Goal: Task Accomplishment & Management: Complete application form

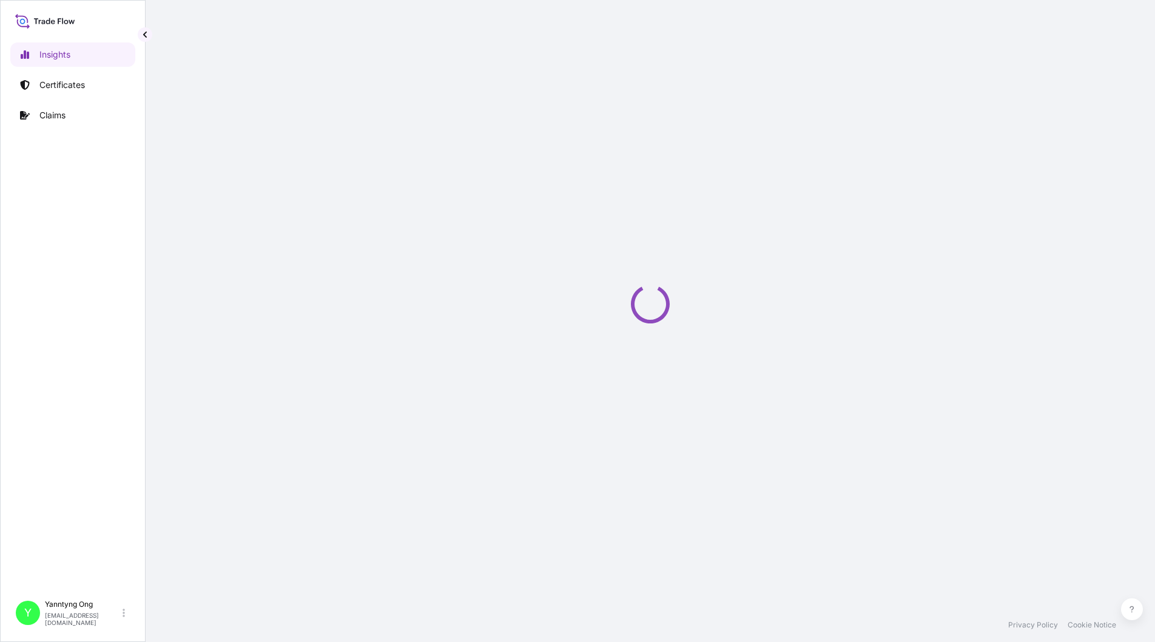
select select "2025"
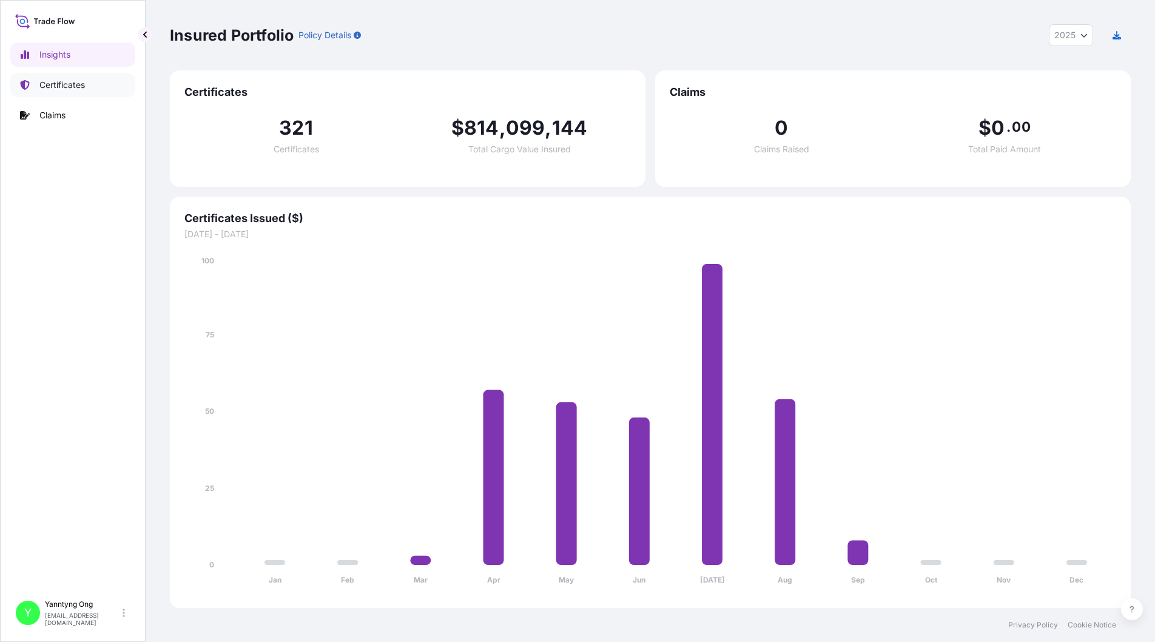
click at [67, 86] on p "Certificates" at bounding box center [62, 85] width 46 height 12
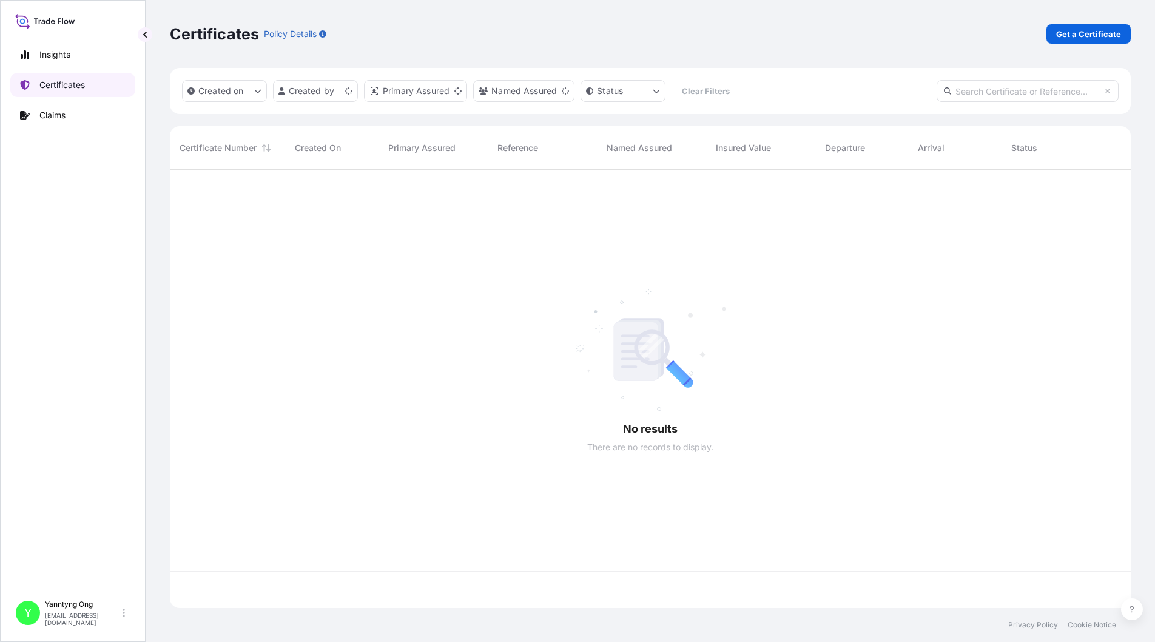
scroll to position [436, 952]
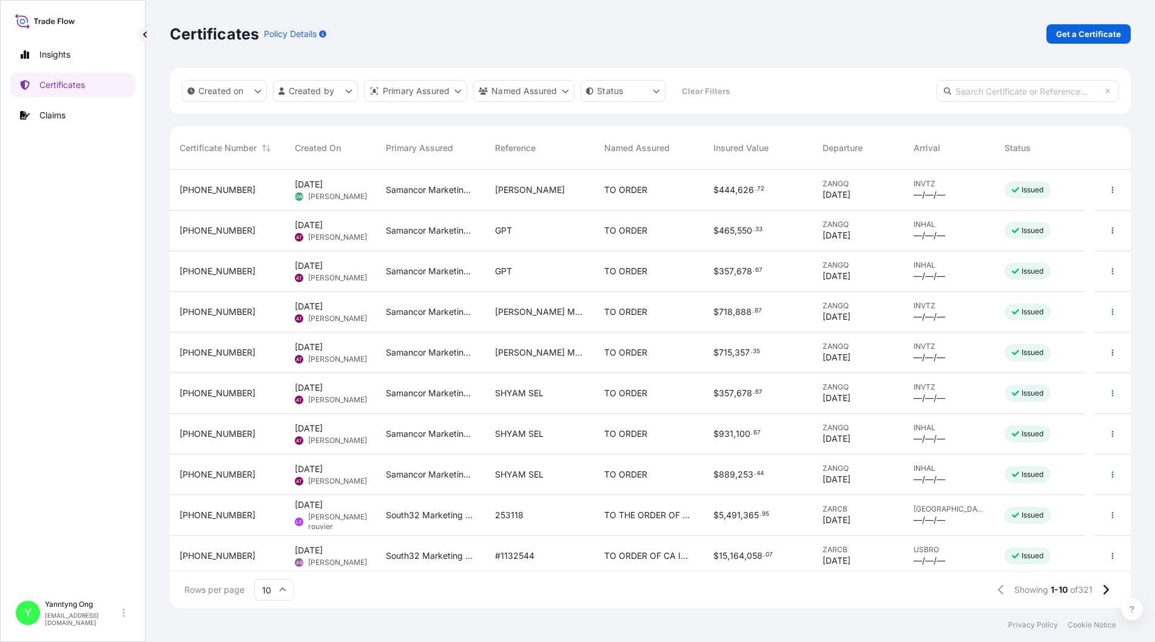
click at [995, 95] on input "text" at bounding box center [1028, 91] width 182 height 22
paste input "31709-145"
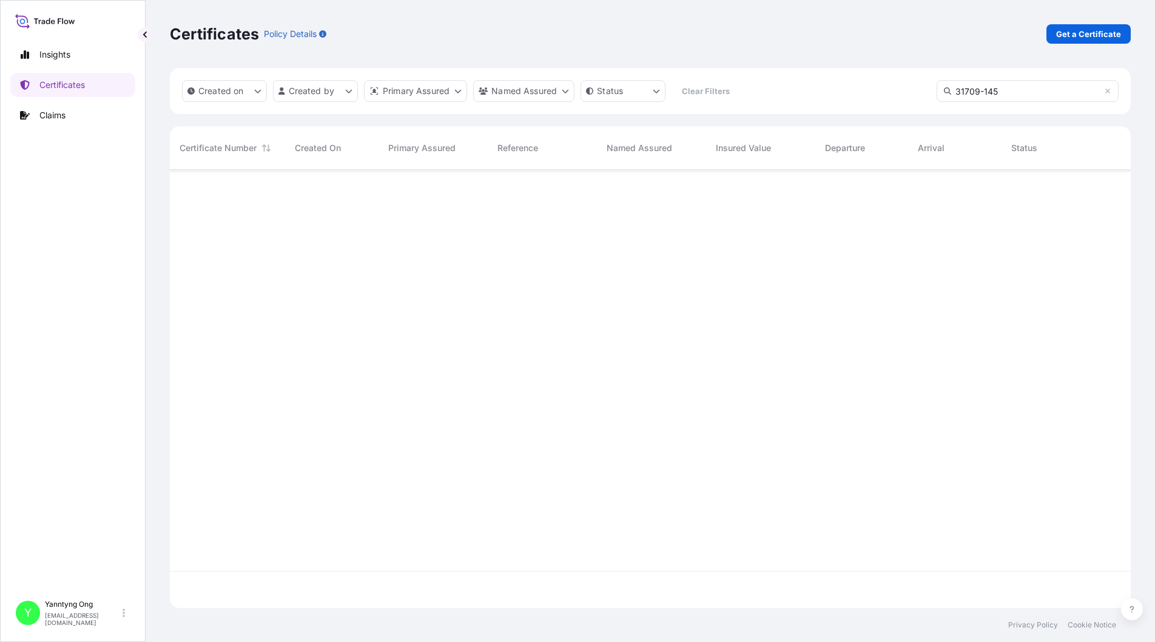
type input "31709-145"
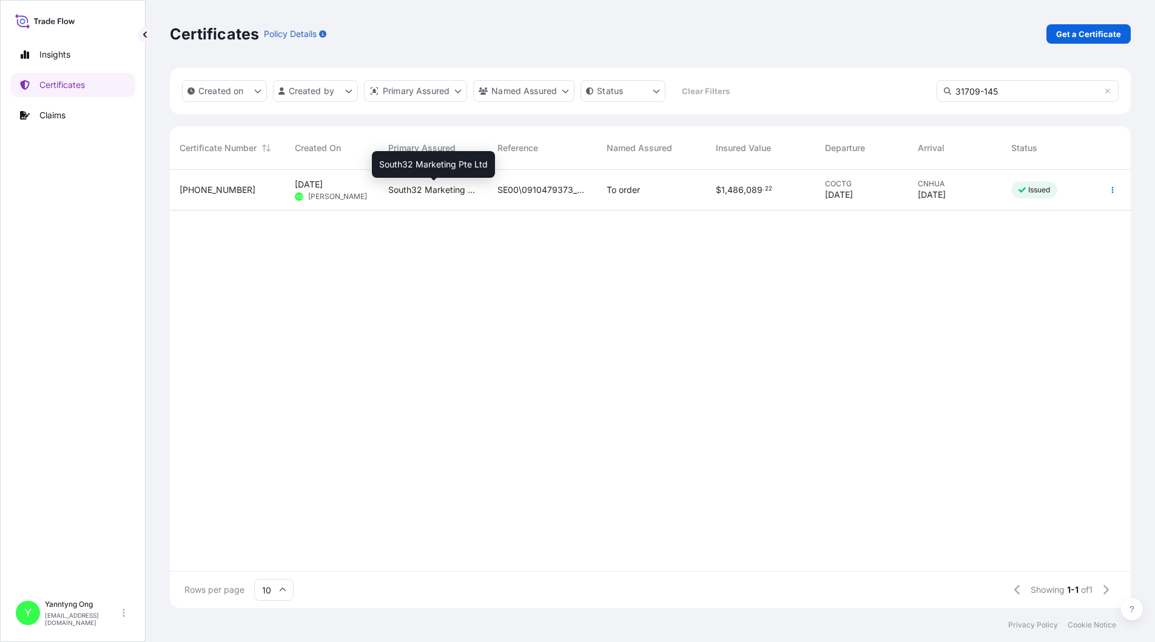
click at [419, 188] on span "South32 Marketing Pte Ltd" at bounding box center [433, 190] width 90 height 12
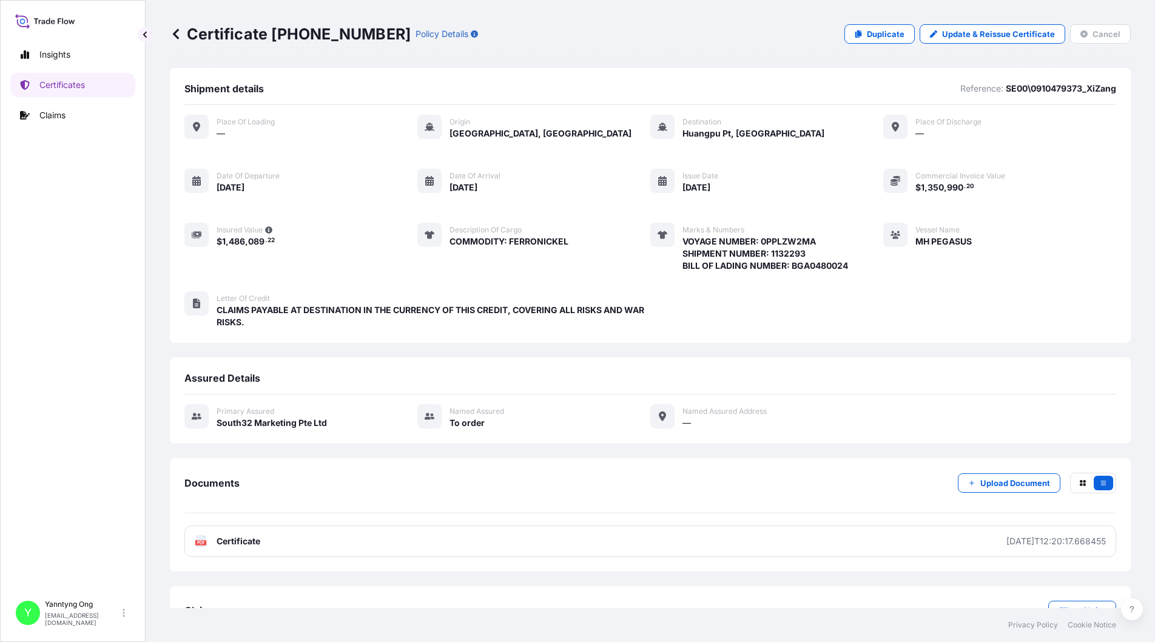
click at [1059, 237] on div "Place of Loading — Origin [GEOGRAPHIC_DATA], [GEOGRAPHIC_DATA] Destination Huan…" at bounding box center [650, 193] width 932 height 157
click at [867, 31] on p "Duplicate" at bounding box center [886, 34] width 38 height 12
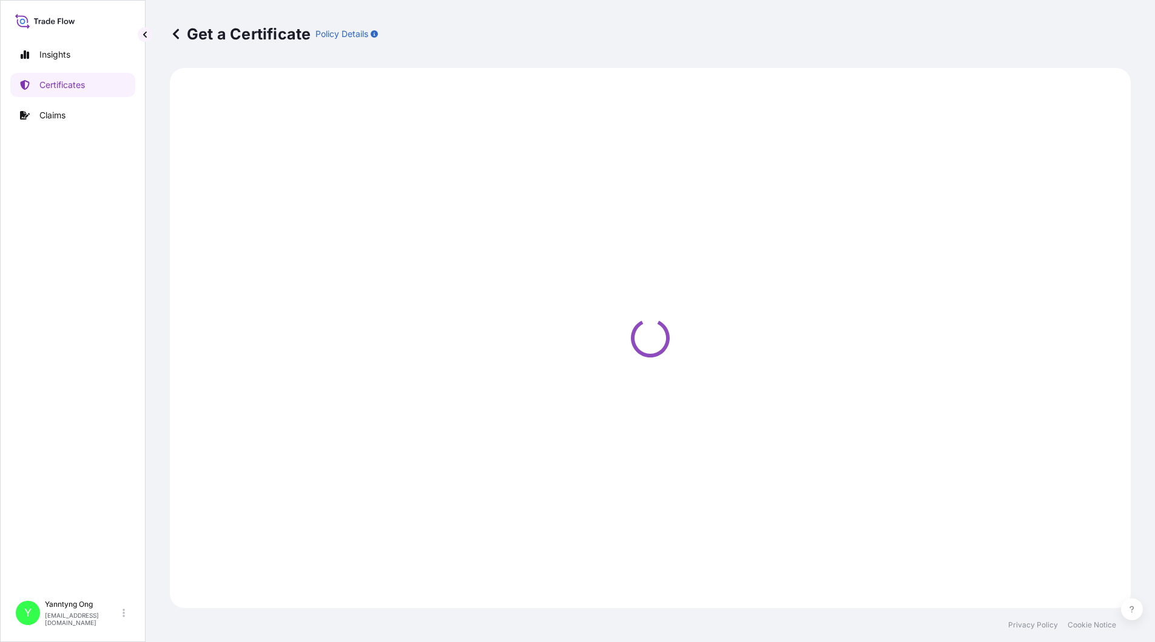
select select "Sea"
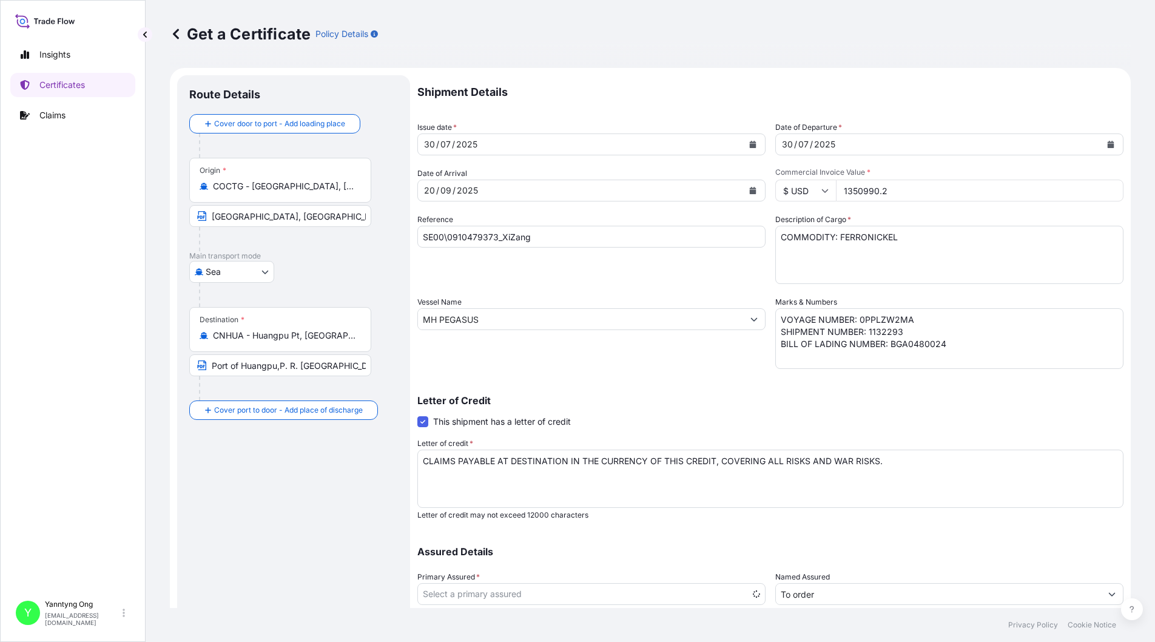
select select "31709"
click at [683, 286] on div "Shipment Details Issue date * [DATE] Date of Departure * [DATE] Date of Arrival…" at bounding box center [770, 364] width 706 height 578
drag, startPoint x: 496, startPoint y: 238, endPoint x: 378, endPoint y: 239, distance: 118.3
click at [378, 239] on form "Route Details Cover door to port - Add loading place Place of loading Road / [G…" at bounding box center [650, 381] width 961 height 627
paste input "65"
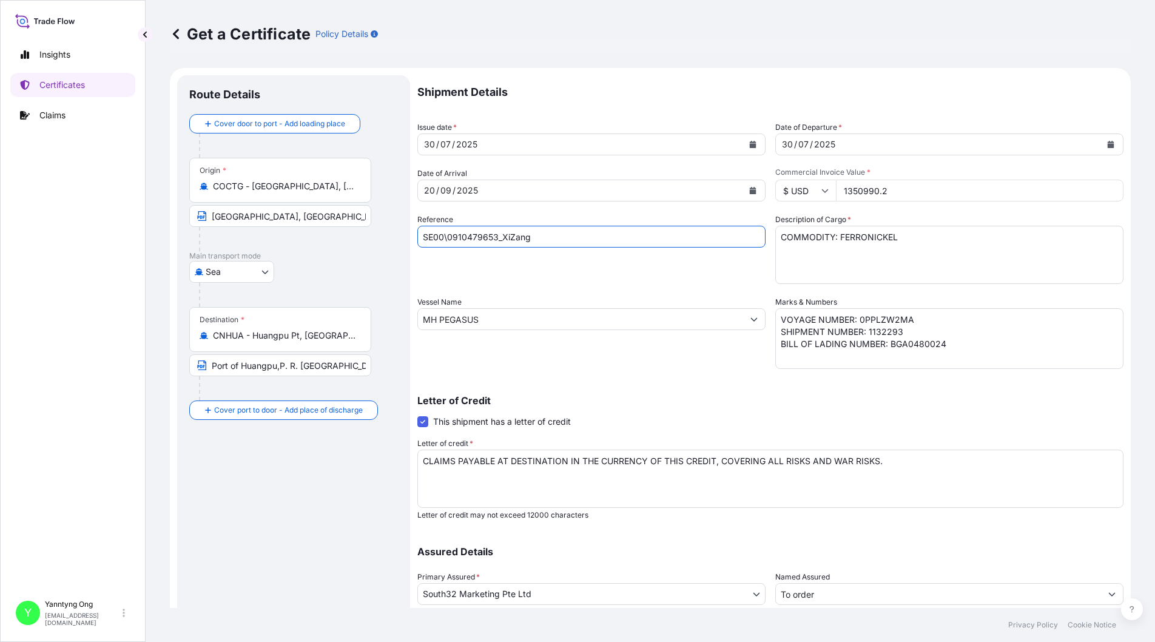
type input "SE00\0910479653_XiZang"
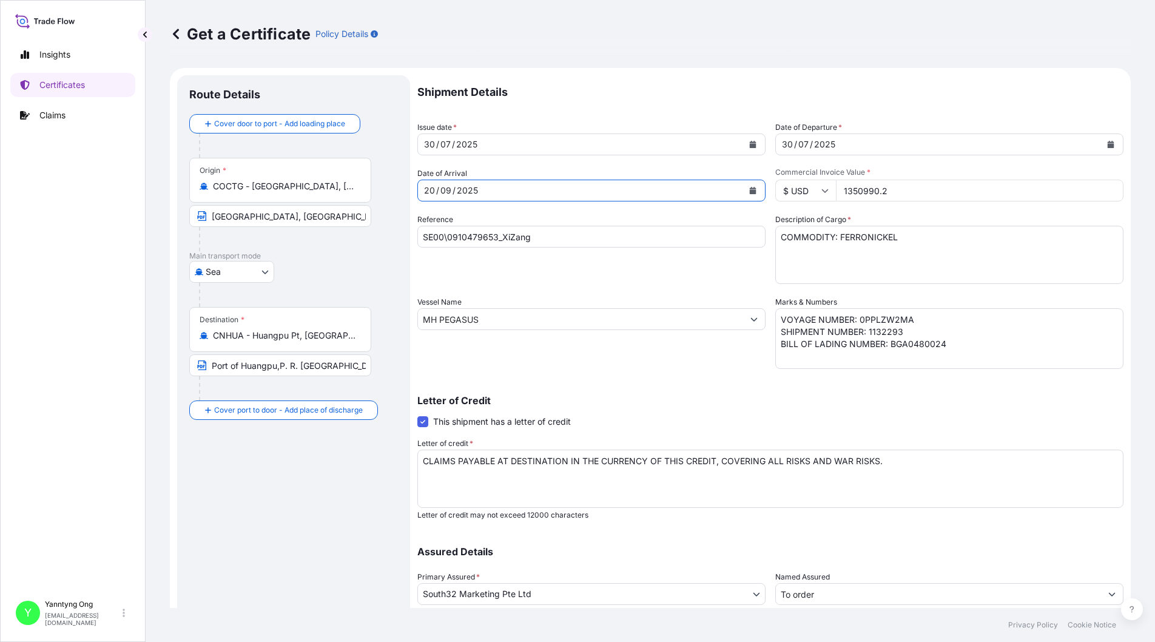
click at [578, 189] on div "[DATE]" at bounding box center [580, 191] width 325 height 22
click at [749, 189] on icon "Calendar" at bounding box center [752, 190] width 7 height 7
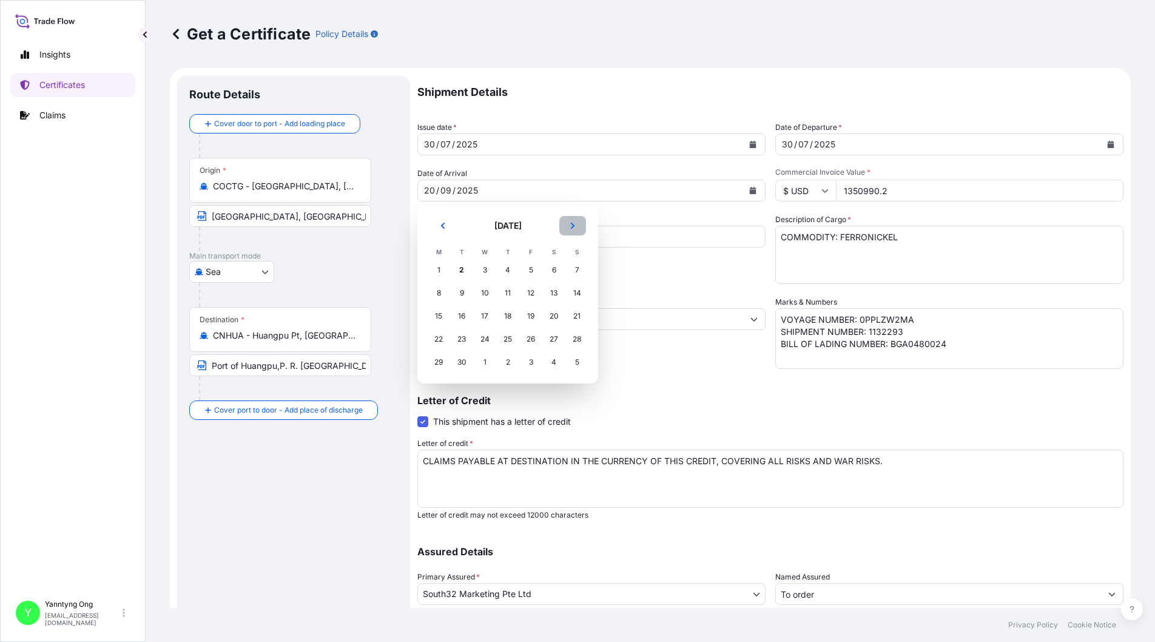
click at [577, 225] on button "Next" at bounding box center [572, 225] width 27 height 19
click at [554, 313] on div "18" at bounding box center [554, 316] width 22 height 22
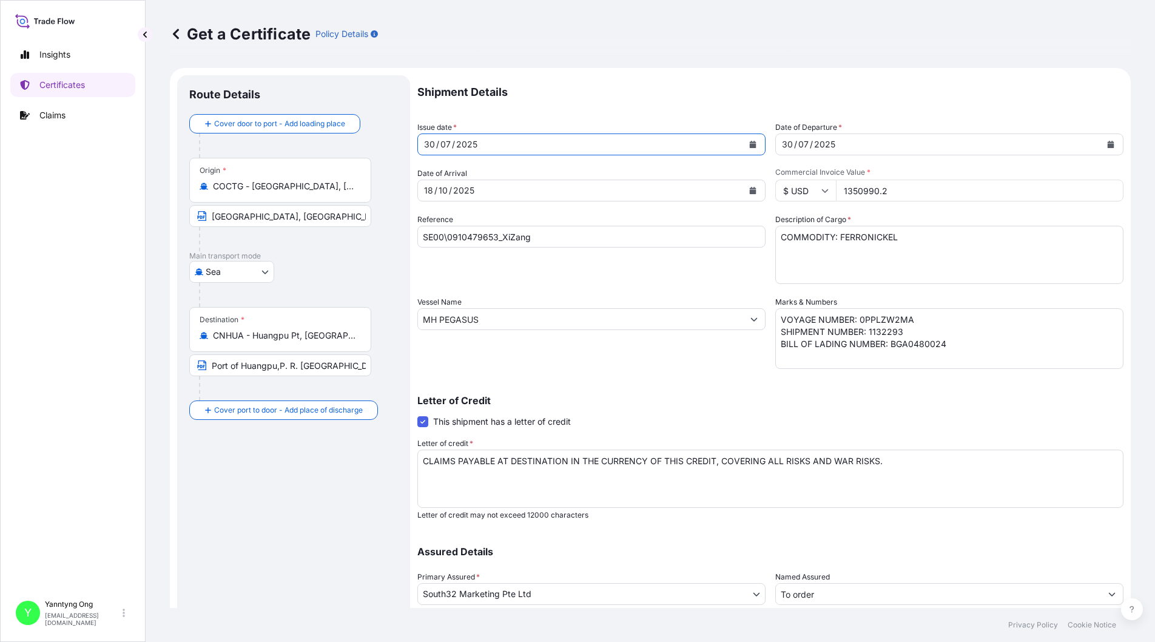
click at [749, 143] on icon "Calendar" at bounding box center [752, 144] width 7 height 7
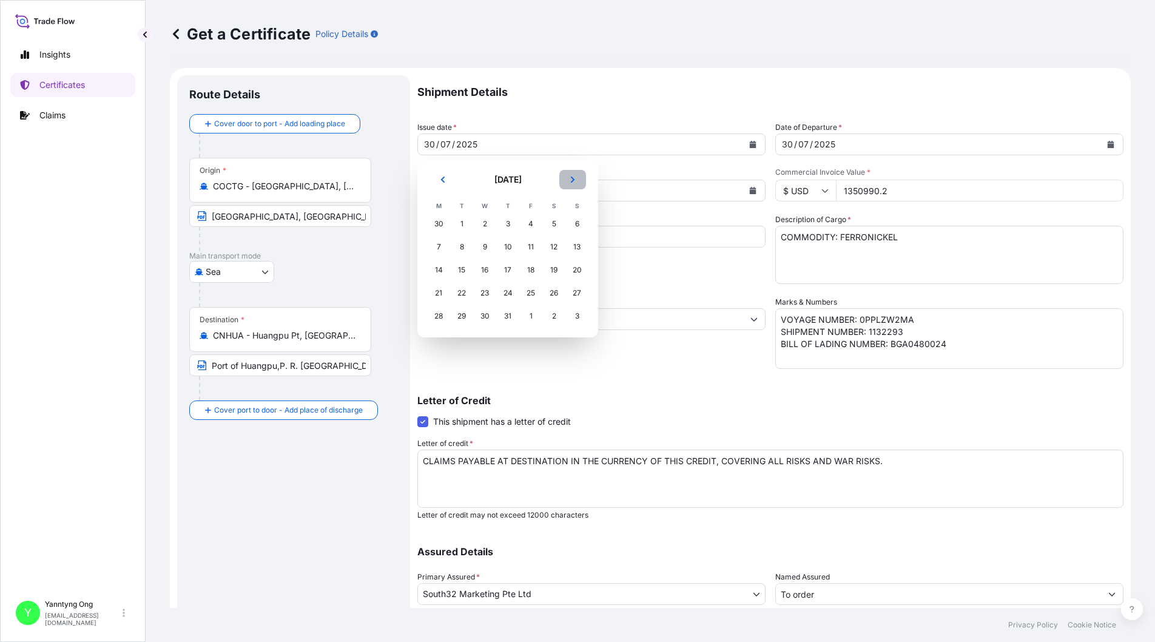
click at [572, 178] on icon "Next" at bounding box center [573, 180] width 4 height 6
click at [489, 317] on div "27" at bounding box center [485, 316] width 22 height 22
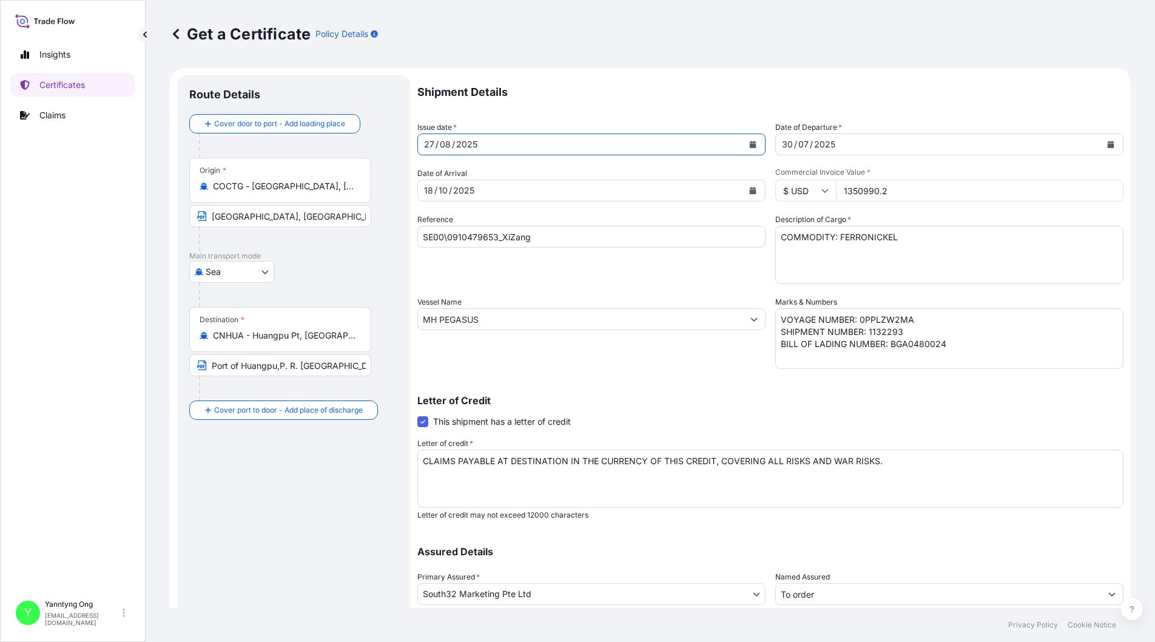
click at [873, 138] on div "[DATE]" at bounding box center [938, 144] width 325 height 22
click at [1101, 139] on button "Calendar" at bounding box center [1110, 144] width 19 height 19
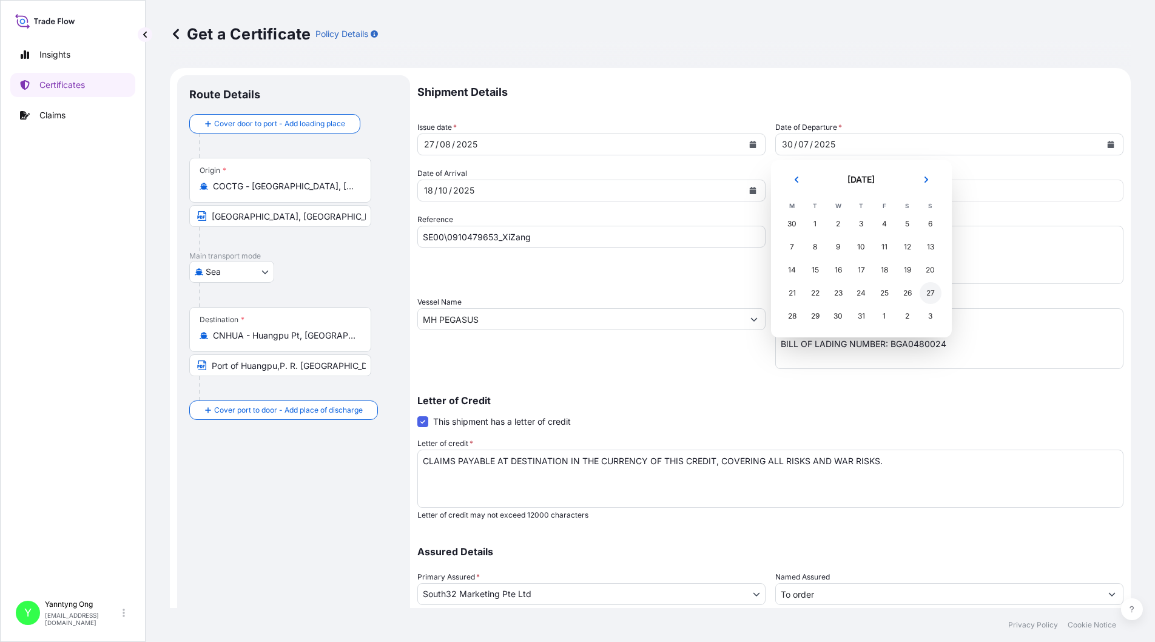
click at [926, 291] on div "27" at bounding box center [931, 293] width 22 height 22
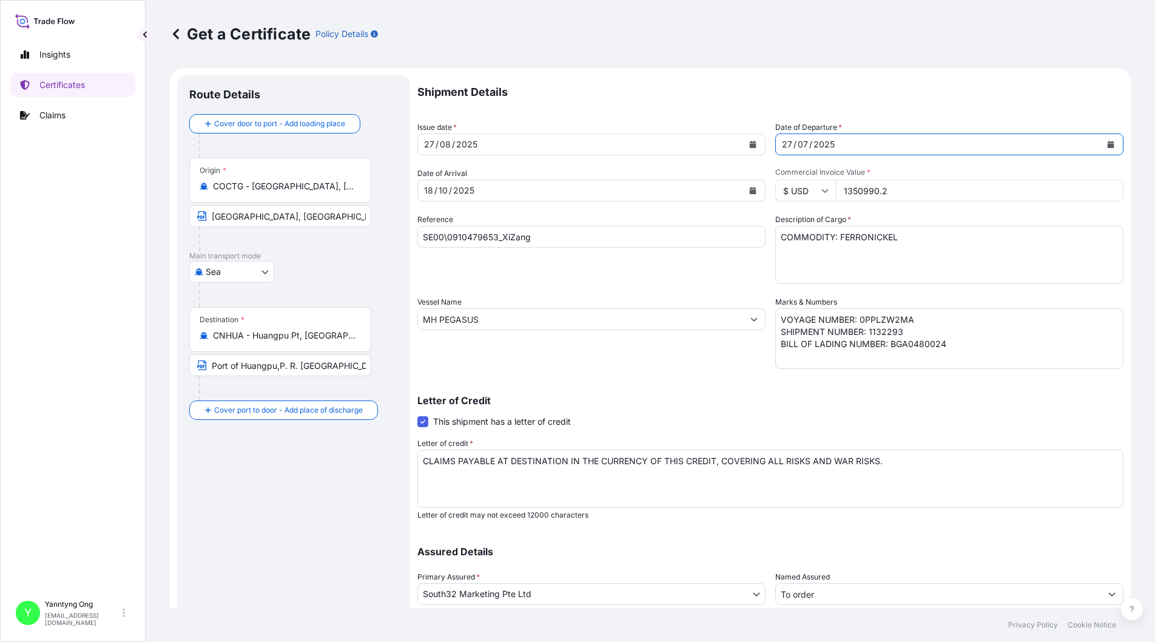
click at [1101, 141] on button "Calendar" at bounding box center [1110, 144] width 19 height 19
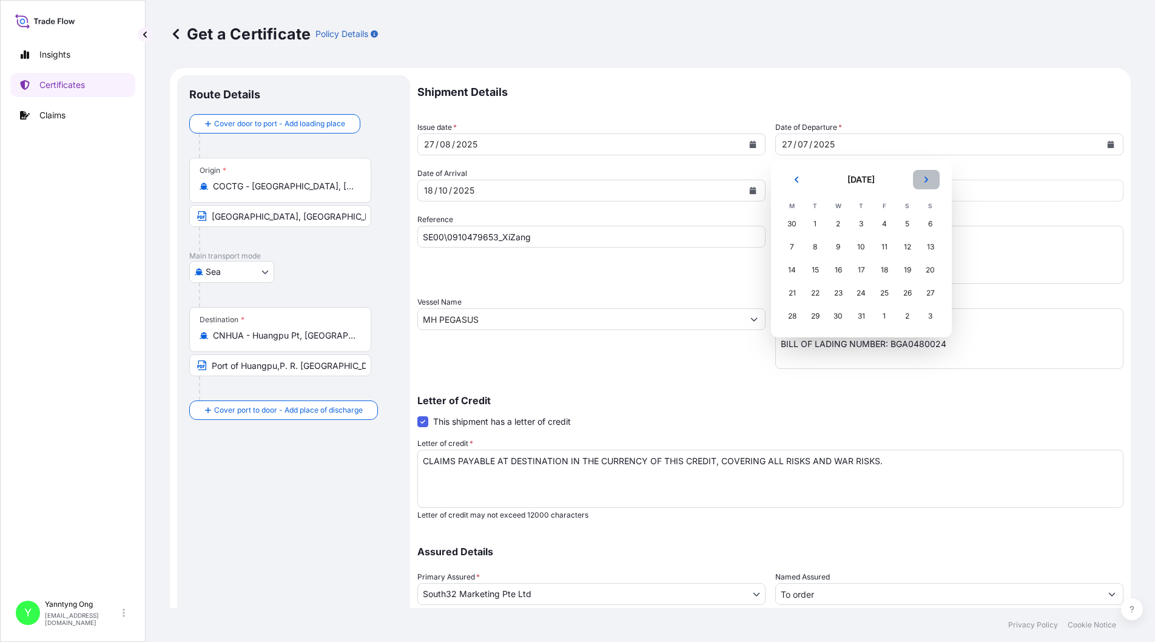
click at [930, 179] on icon "Next" at bounding box center [926, 179] width 7 height 7
click at [836, 315] on div "27" at bounding box center [839, 316] width 22 height 22
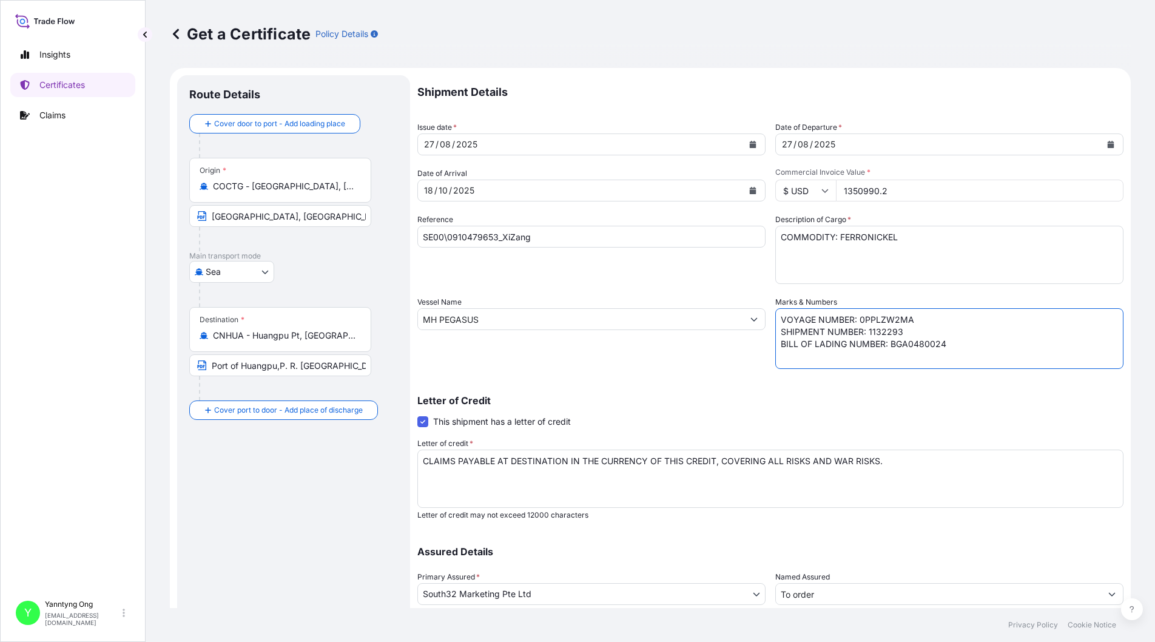
drag, startPoint x: 968, startPoint y: 320, endPoint x: 945, endPoint y: 321, distance: 23.7
click at [965, 322] on textarea "VOYAGE NUMBER: 0PPLZW2MA SHIPMENT NUMBER: 1132293 BILL OF LADING NUMBER: BGA048…" at bounding box center [950, 338] width 348 height 61
drag, startPoint x: 855, startPoint y: 319, endPoint x: 918, endPoint y: 311, distance: 63.6
click at [918, 311] on textarea "VOYAGE NUMBER: 0PPLZW2MA SHIPMENT NUMBER: 1132293 BILL OF LADING NUMBER: BGA048…" at bounding box center [950, 338] width 348 height 61
paste textarea "D"
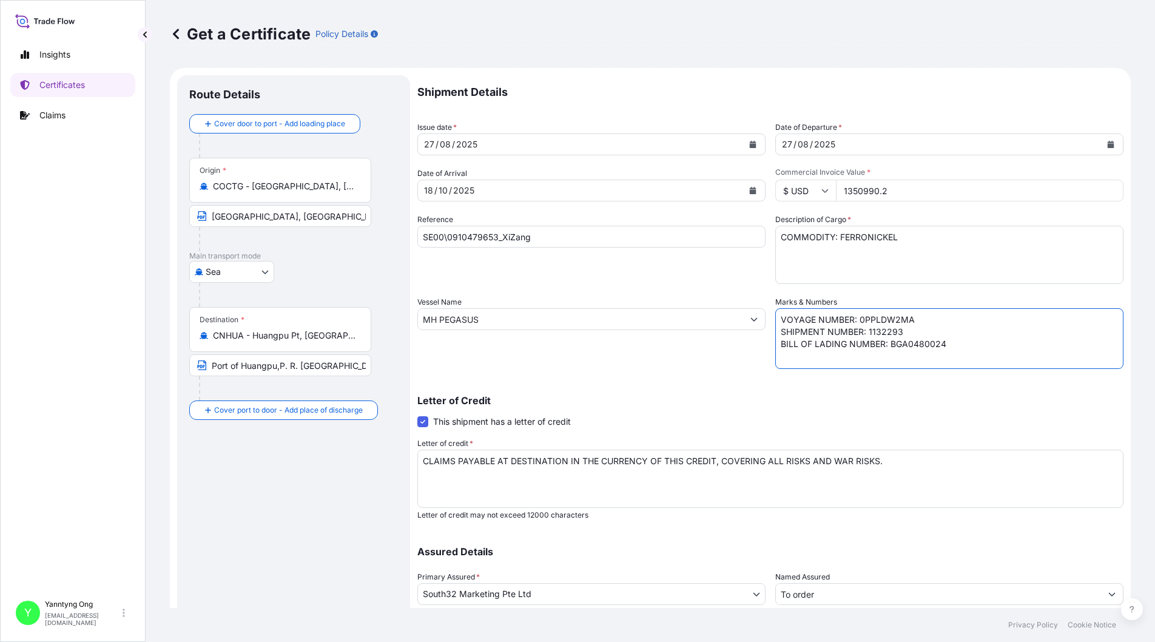
type textarea "VOYAGE NUMBER: 0PPLDW2MA SHIPMENT NUMBER: 1132293 BILL OF LADING NUMBER: BGA048…"
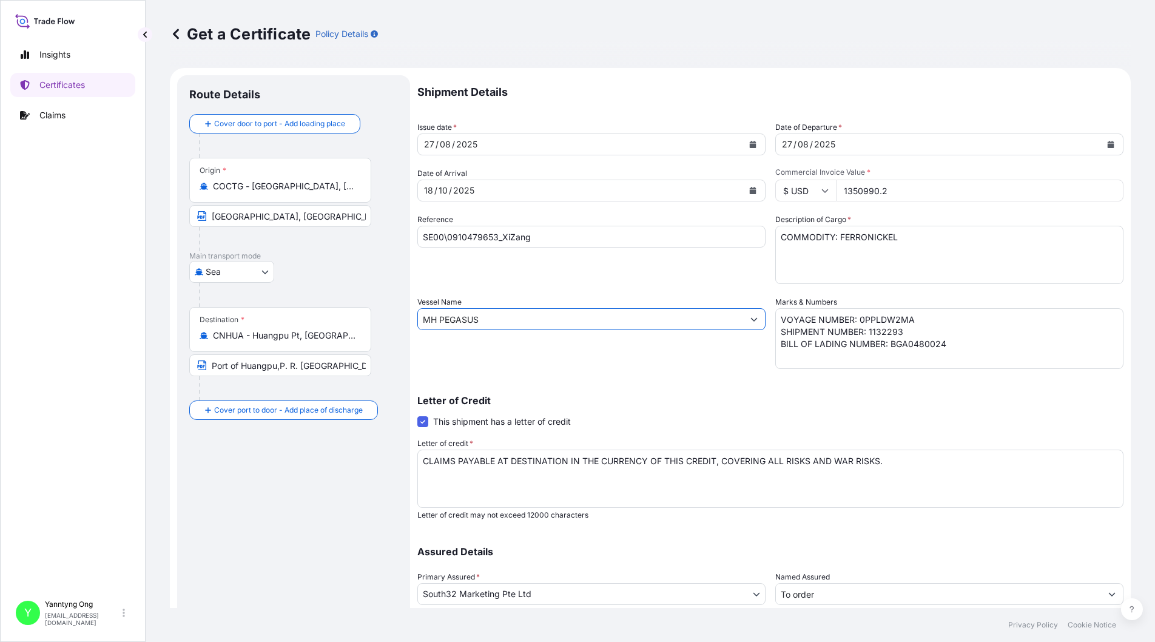
drag, startPoint x: 539, startPoint y: 318, endPoint x: 303, endPoint y: 299, distance: 236.2
click at [303, 299] on form "Route Details Cover door to port - Add loading place Place of loading Road / [G…" at bounding box center [650, 381] width 961 height 627
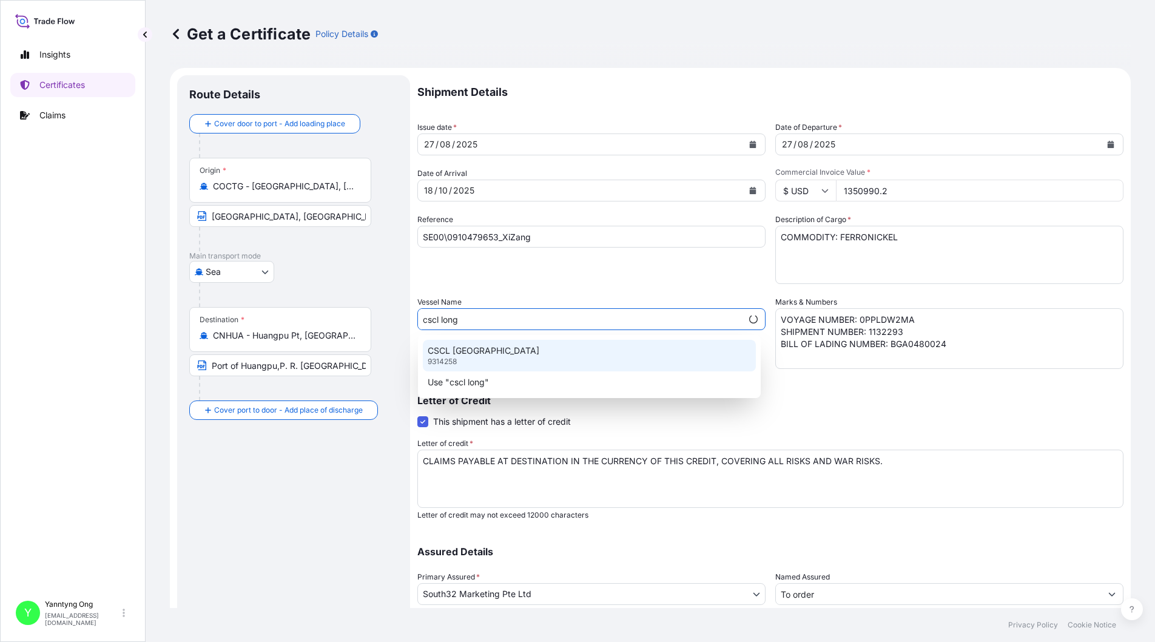
click at [451, 356] on p "CSCL [GEOGRAPHIC_DATA]" at bounding box center [484, 351] width 112 height 12
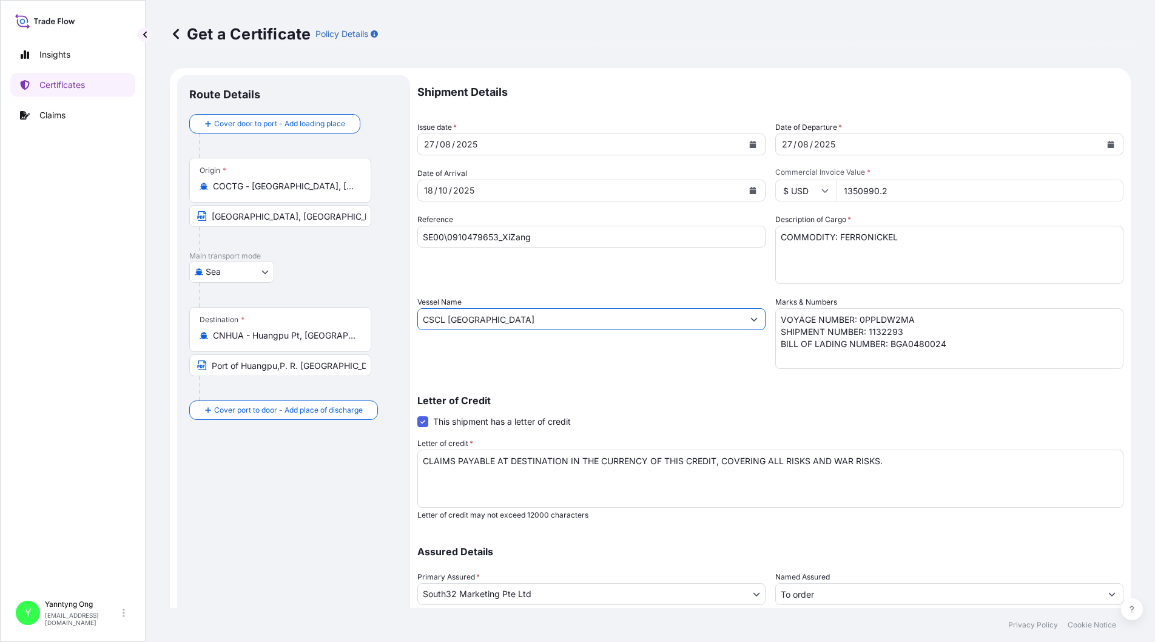
type input "CSCL [GEOGRAPHIC_DATA]"
drag, startPoint x: 882, startPoint y: 192, endPoint x: 826, endPoint y: 186, distance: 55.5
click at [826, 186] on div "$ USD 1350990.2" at bounding box center [950, 191] width 348 height 22
paste input "07227.74"
type input "1307227.74"
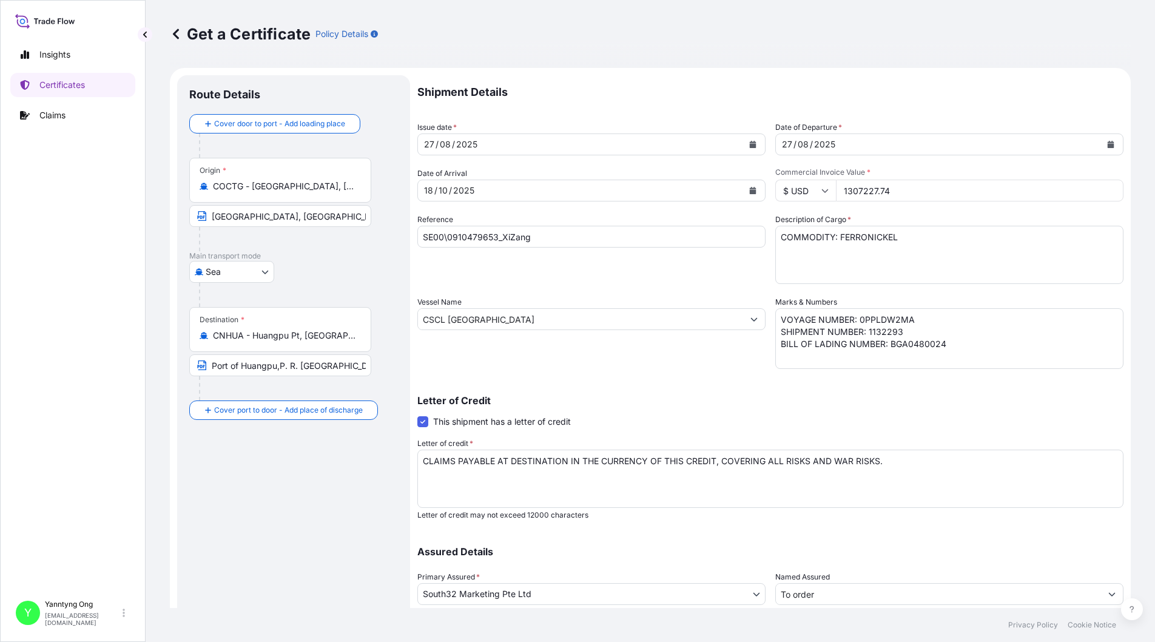
click at [684, 391] on div "Letter of Credit This shipment has a letter of credit Letter of credit * CLAIMS…" at bounding box center [770, 450] width 706 height 139
drag, startPoint x: 921, startPoint y: 342, endPoint x: 1038, endPoint y: 336, distance: 116.7
click at [1038, 336] on textarea "VOYAGE NUMBER: 0PPLZW2MA SHIPMENT NUMBER: 1132293 BILL OF LADING NUMBER: BGA048…" at bounding box center [950, 338] width 348 height 61
type textarea "VOYAGE NUMBER: 0PPLDW2MA SHIPMENT NUMBER: 11322931946"
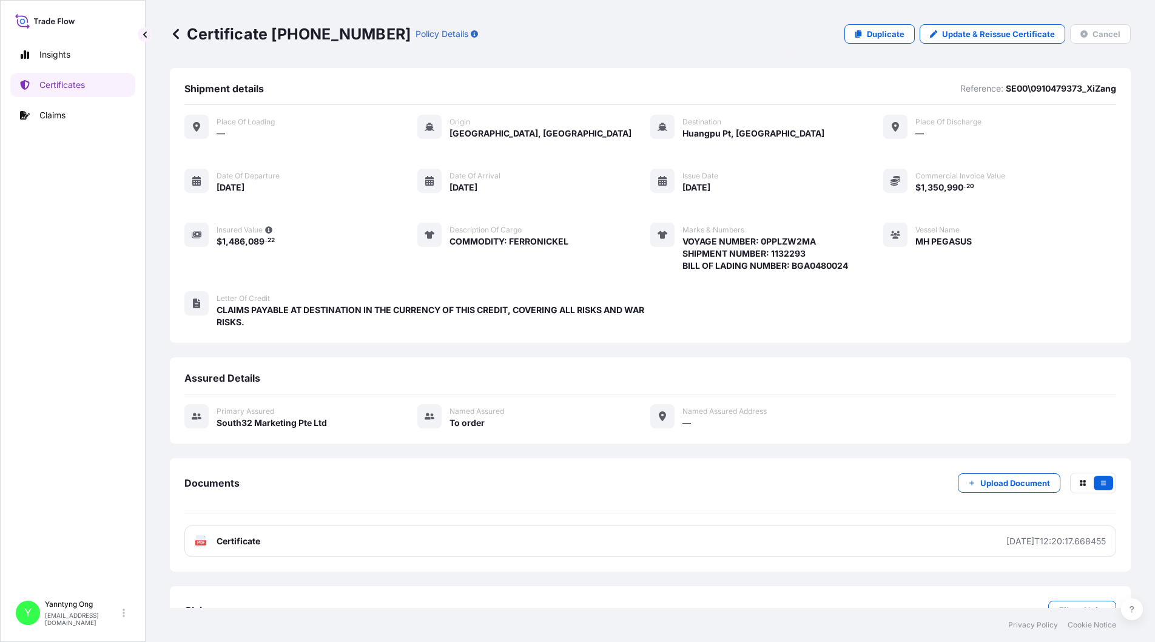
select select "Sea"
select select "31709"
click at [859, 32] on link "Duplicate" at bounding box center [880, 33] width 70 height 19
select select "Sea"
select select "31709"
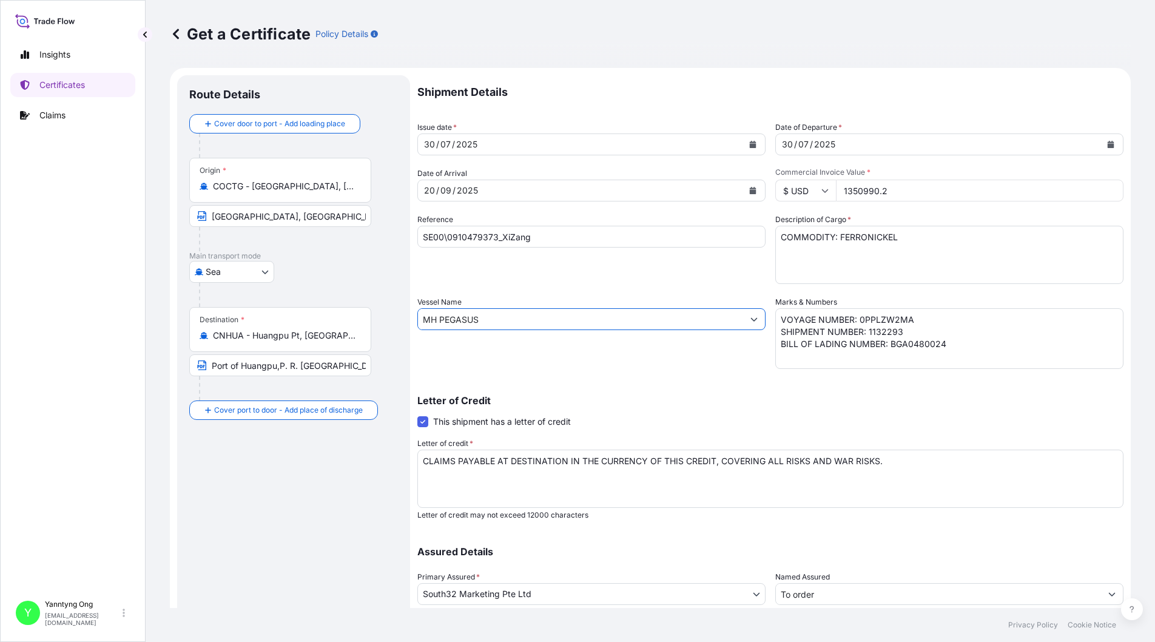
drag, startPoint x: 505, startPoint y: 317, endPoint x: 312, endPoint y: 299, distance: 194.4
click at [313, 299] on form "Route Details Cover door to port - Add loading place Place of loading Road / [G…" at bounding box center [650, 381] width 961 height 627
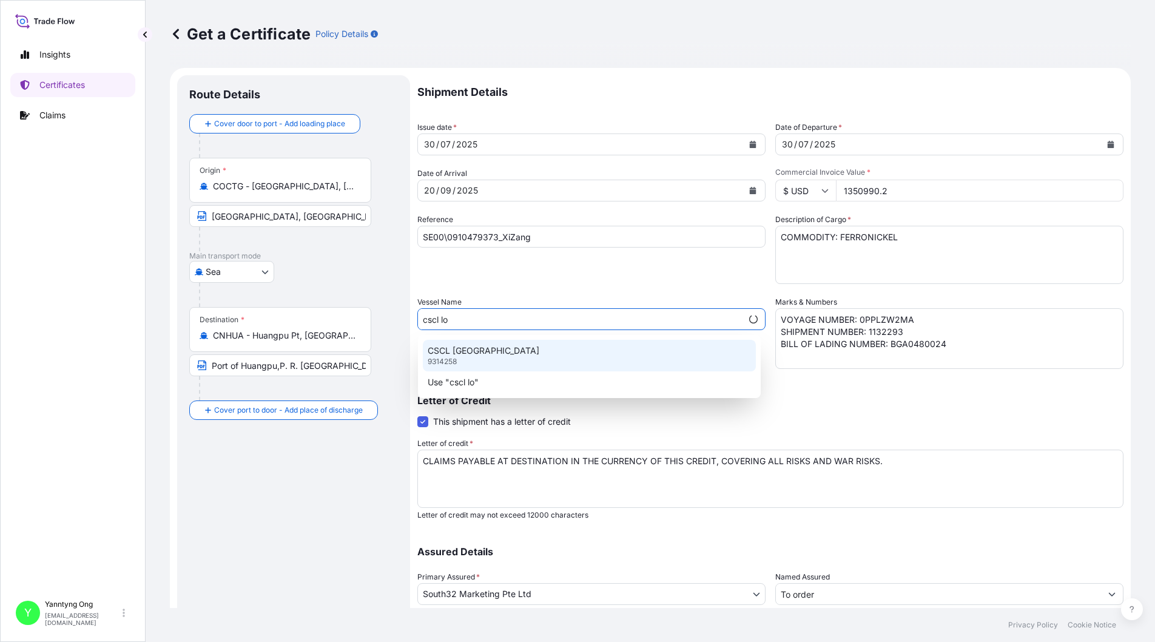
click at [495, 354] on p "CSCL [GEOGRAPHIC_DATA]" at bounding box center [484, 351] width 112 height 12
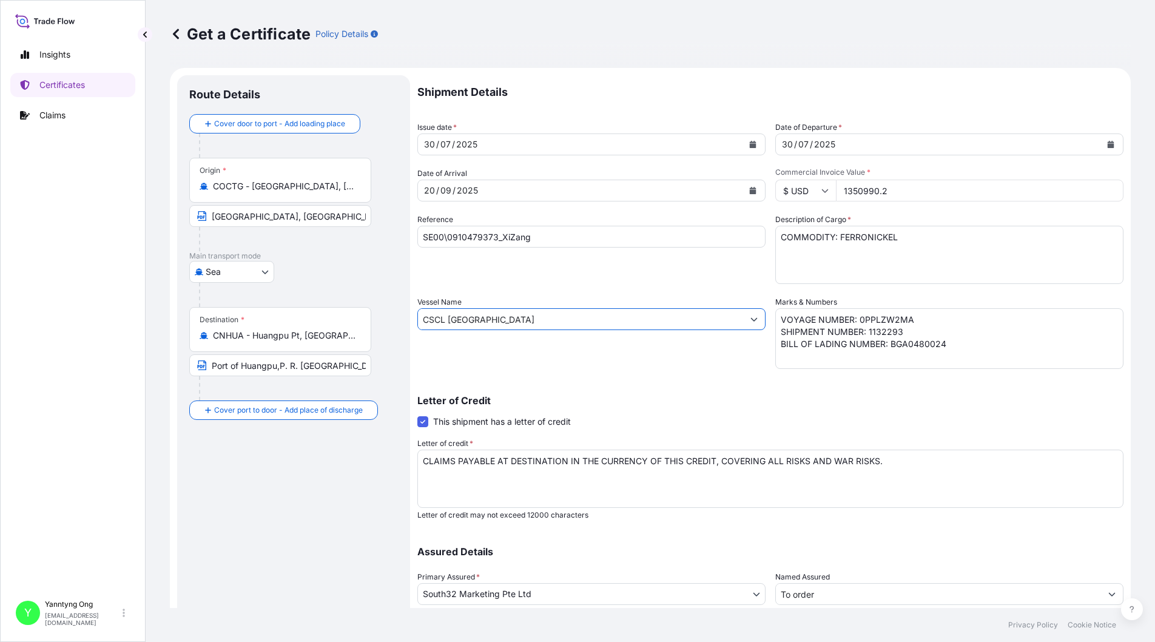
type input "CSCL [GEOGRAPHIC_DATA]"
click at [833, 386] on div "Letter of Credit This shipment has a letter of credit Letter of credit * CLAIMS…" at bounding box center [770, 450] width 706 height 139
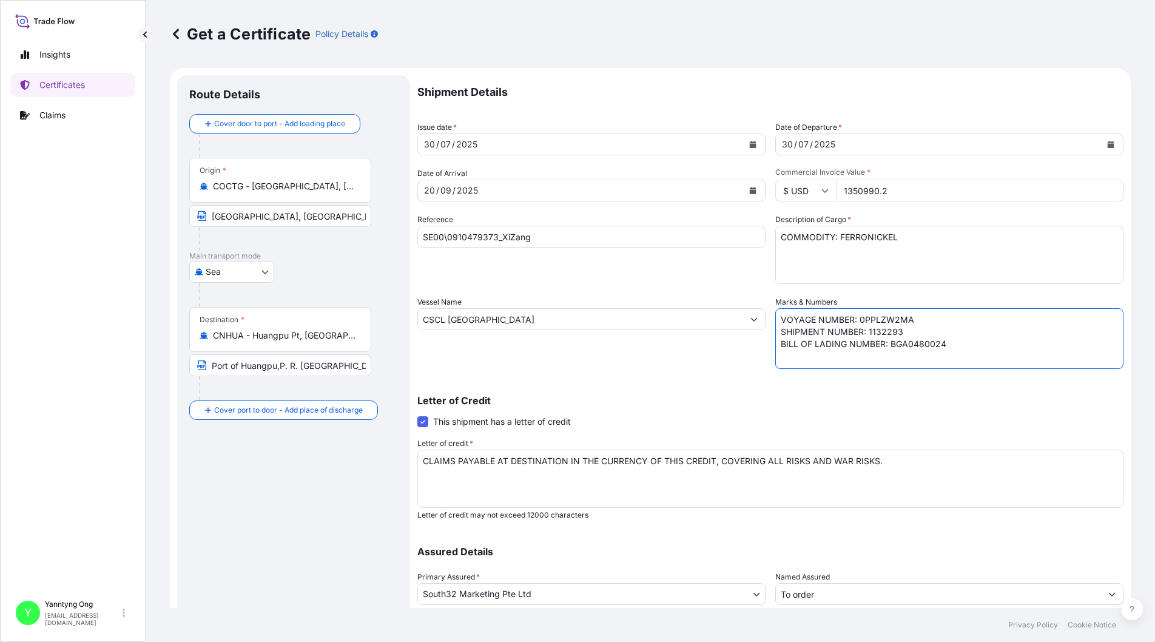
drag, startPoint x: 855, startPoint y: 317, endPoint x: 921, endPoint y: 315, distance: 65.6
click at [921, 315] on textarea "VOYAGE NUMBER: 0PPLZW2MA SHIPMENT NUMBER: 1132293 BILL OF LADING NUMBER: BGA048…" at bounding box center [950, 338] width 348 height 61
paste textarea "1,307,227.74"
type textarea "VOYAGE NUMBER: 1,307,227.74 SHIPMENT NUMBER: 1132293 BILL OF LADING NUMBER: BGA…"
drag, startPoint x: 925, startPoint y: 196, endPoint x: 800, endPoint y: 182, distance: 125.8
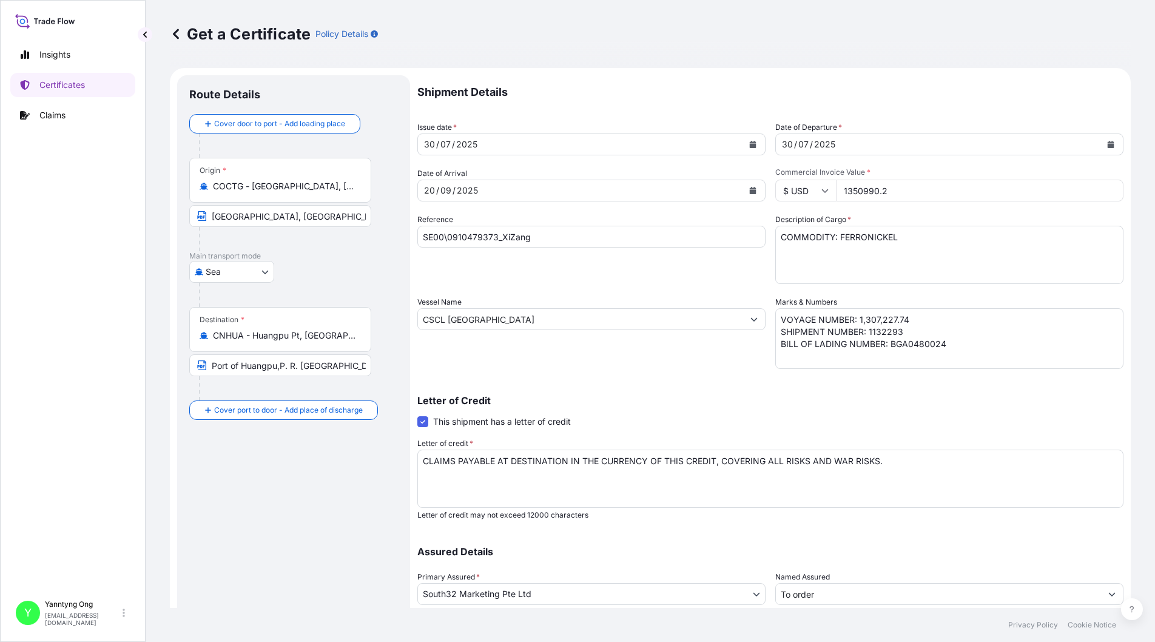
click at [800, 182] on div "$ USD 1350990.2" at bounding box center [950, 191] width 348 height 22
paste input "07227.74"
type input "1307227.74"
drag, startPoint x: 904, startPoint y: 318, endPoint x: 856, endPoint y: 311, distance: 48.4
click at [854, 313] on textarea "VOYAGE NUMBER: 0PPLZW2MA SHIPMENT NUMBER: 1132293 BILL OF LADING NUMBER: BGA048…" at bounding box center [950, 338] width 348 height 61
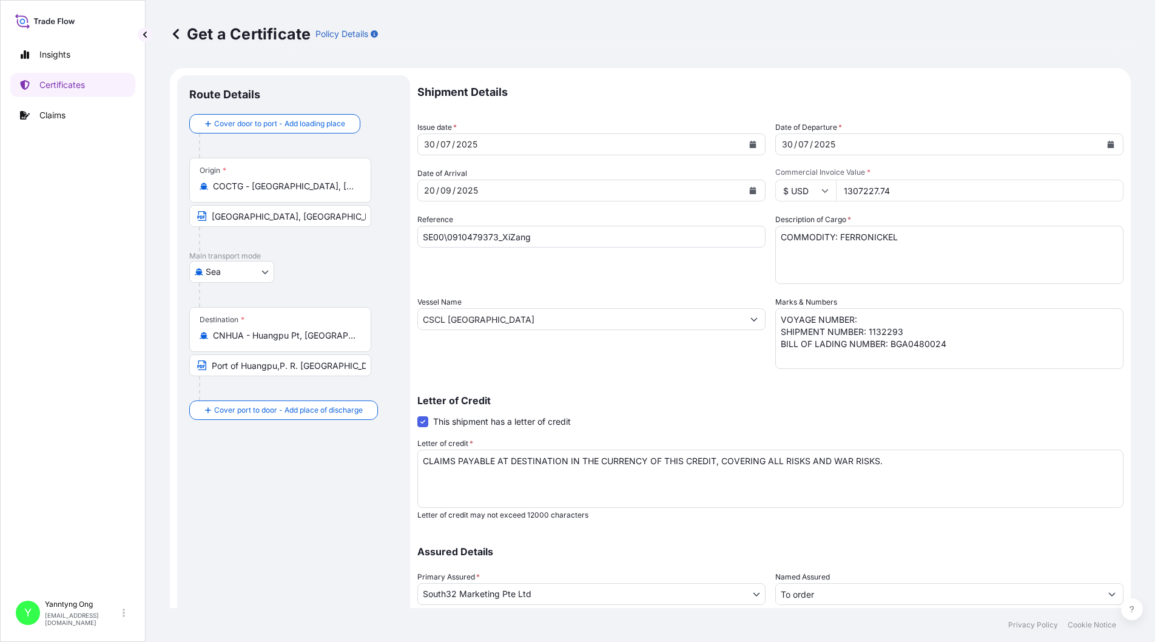
click at [907, 329] on textarea "VOYAGE NUMBER: 0PPLZW2MA SHIPMENT NUMBER: 1132293 BILL OF LADING NUMBER: BGA048…" at bounding box center [950, 338] width 348 height 61
click at [856, 315] on textarea "VOYAGE NUMBER: 0PPLZW2MA SHIPMENT NUMBER: 1132293 BILL OF LADING NUMBER: BGA048…" at bounding box center [950, 338] width 348 height 61
paste textarea "0PPLDW2MA"
click at [902, 328] on textarea "VOYAGE NUMBER: 0PPLZW2MA SHIPMENT NUMBER: 1132293 BILL OF LADING NUMBER: BGA048…" at bounding box center [950, 338] width 348 height 61
click at [921, 344] on textarea "VOYAGE NUMBER: 0PPLZW2MA SHIPMENT NUMBER: 1132293 BILL OF LADING NUMBER: BGA048…" at bounding box center [950, 338] width 348 height 61
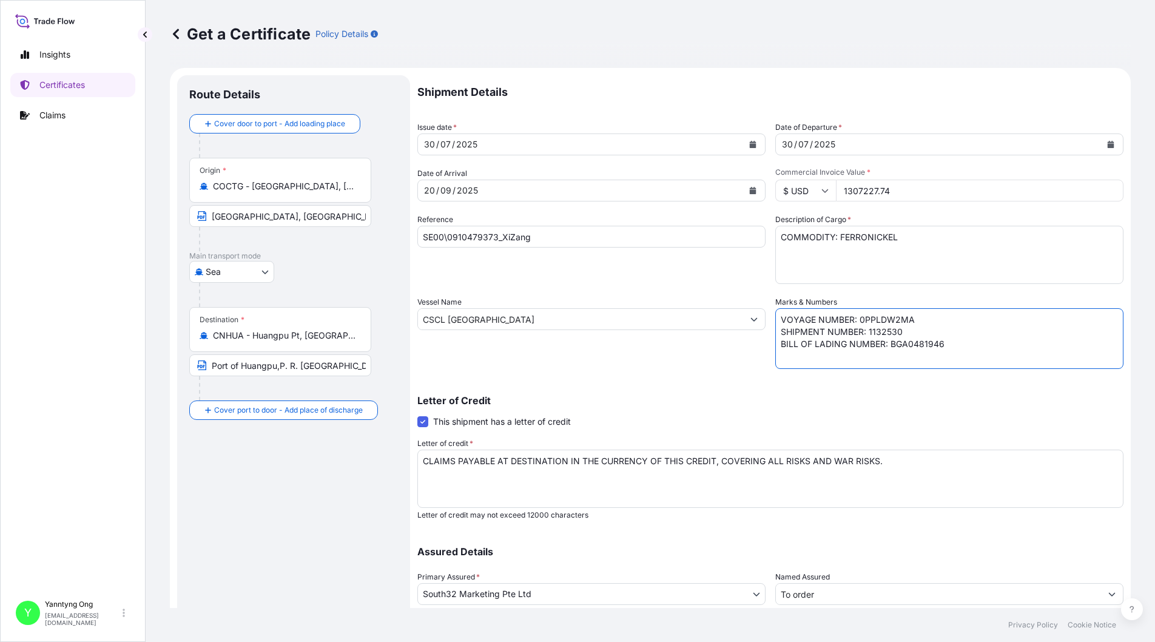
type textarea "VOYAGE NUMBER: 0PPLDW2MA SHIPMENT NUMBER: 1132530 BILL OF LADING NUMBER: BGA048…"
click at [750, 191] on icon "Calendar" at bounding box center [753, 190] width 7 height 7
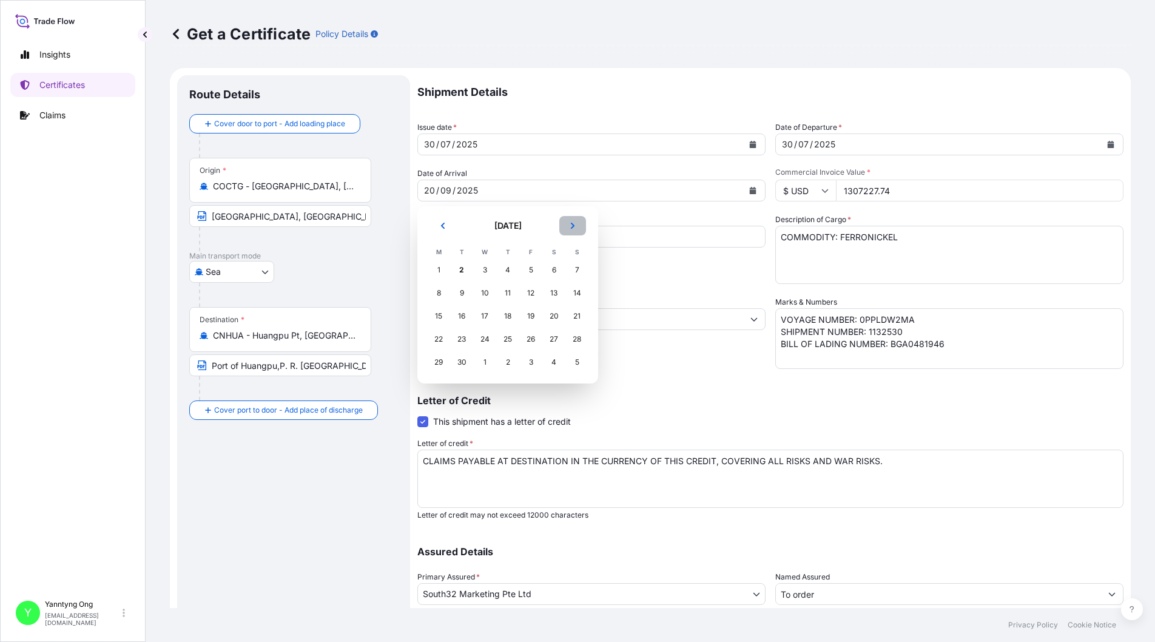
click at [573, 230] on button "Next" at bounding box center [572, 225] width 27 height 19
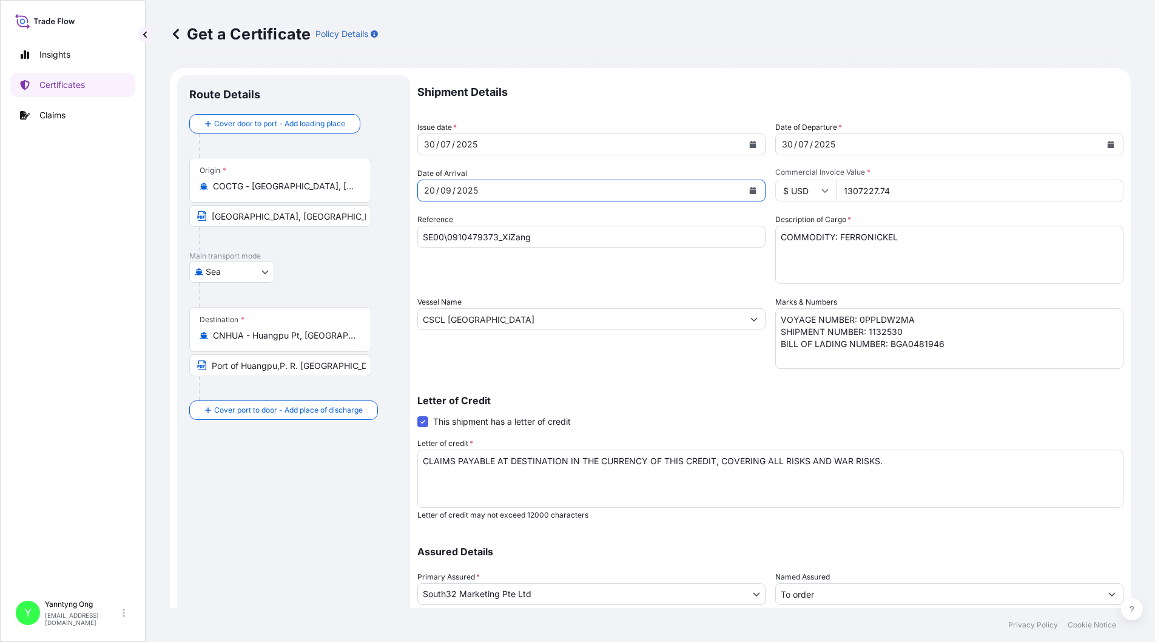
click at [749, 189] on icon "Calendar" at bounding box center [752, 190] width 7 height 7
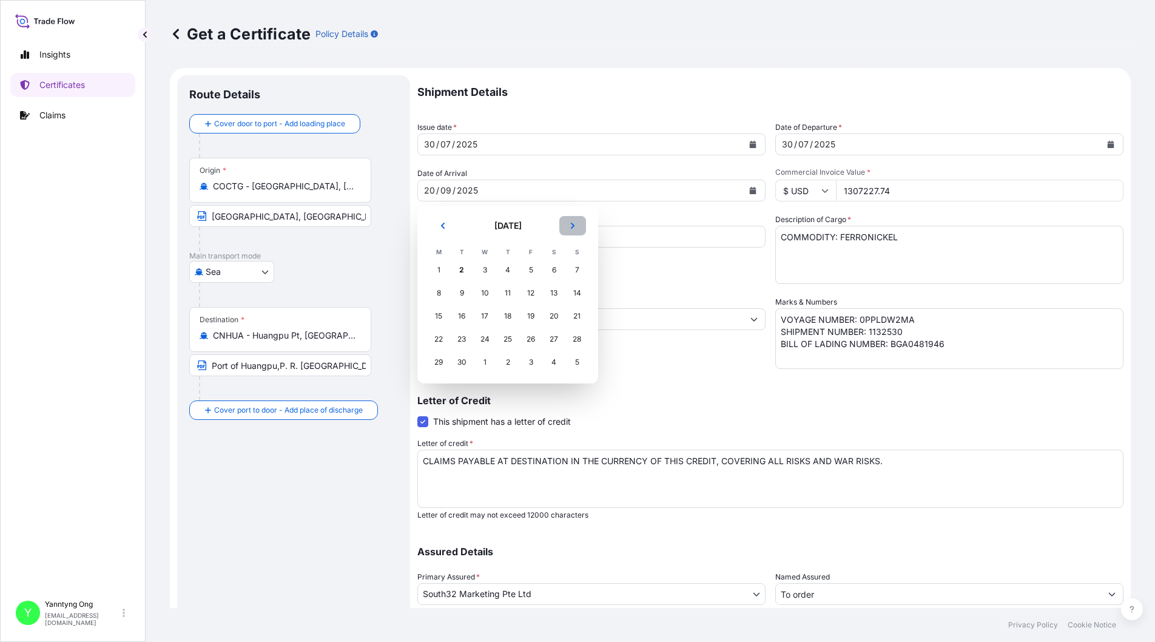
click at [573, 229] on button "Next" at bounding box center [572, 225] width 27 height 19
click at [558, 317] on div "18" at bounding box center [554, 316] width 22 height 22
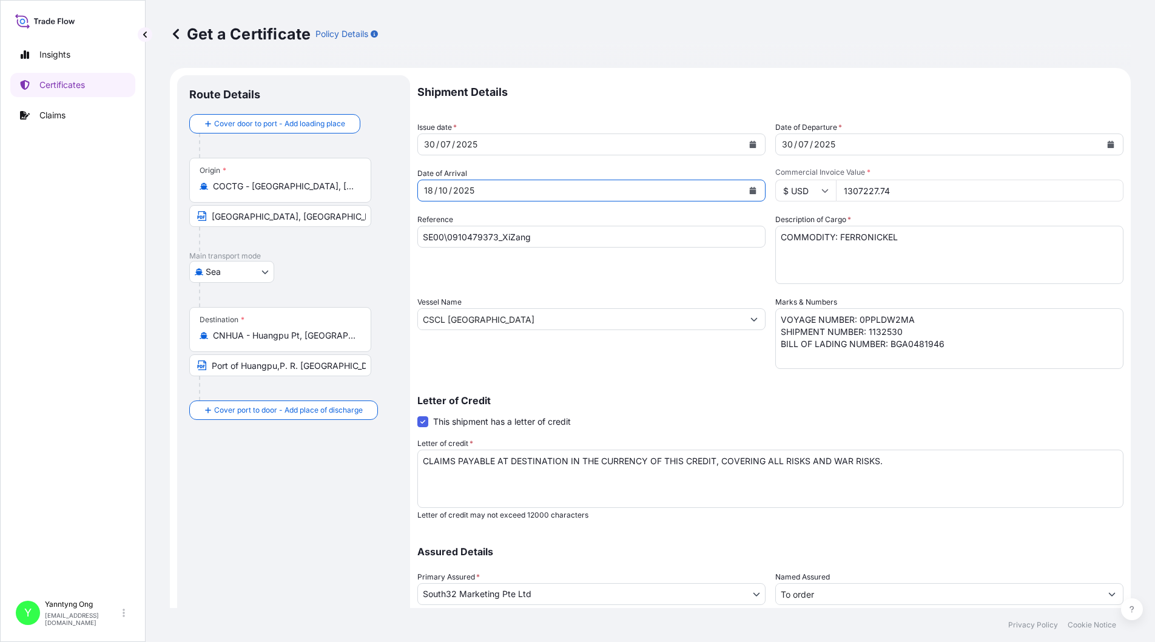
click at [552, 141] on div "[DATE]" at bounding box center [580, 144] width 325 height 22
click at [750, 144] on icon "Calendar" at bounding box center [753, 144] width 7 height 7
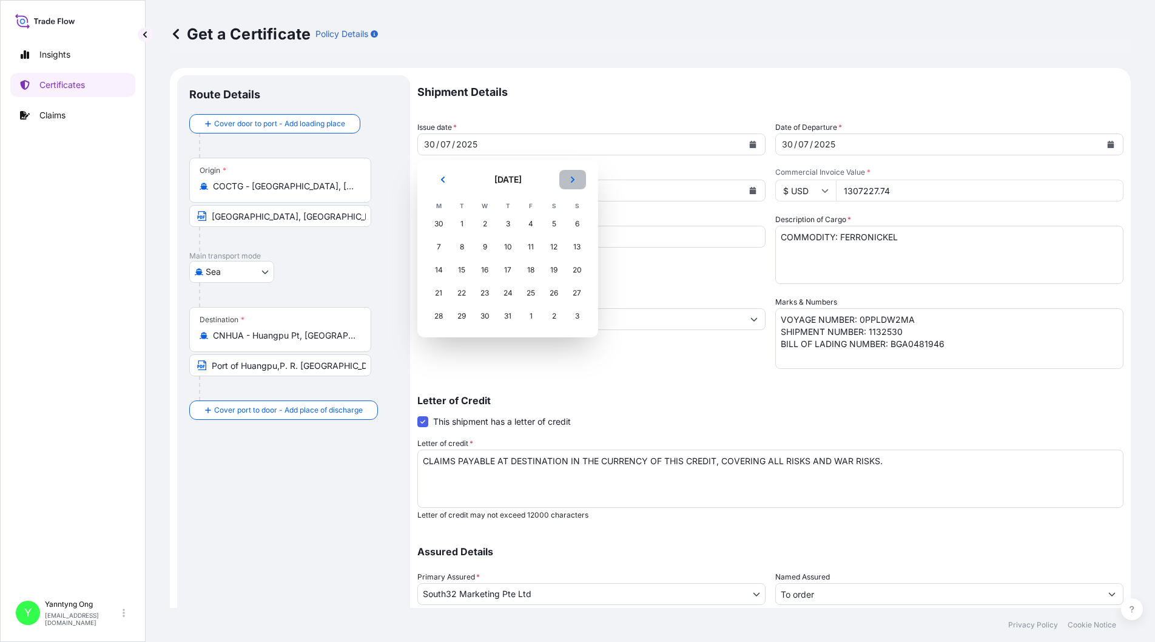
click at [572, 179] on icon "Next" at bounding box center [572, 179] width 7 height 7
click at [488, 319] on div "27" at bounding box center [485, 316] width 22 height 22
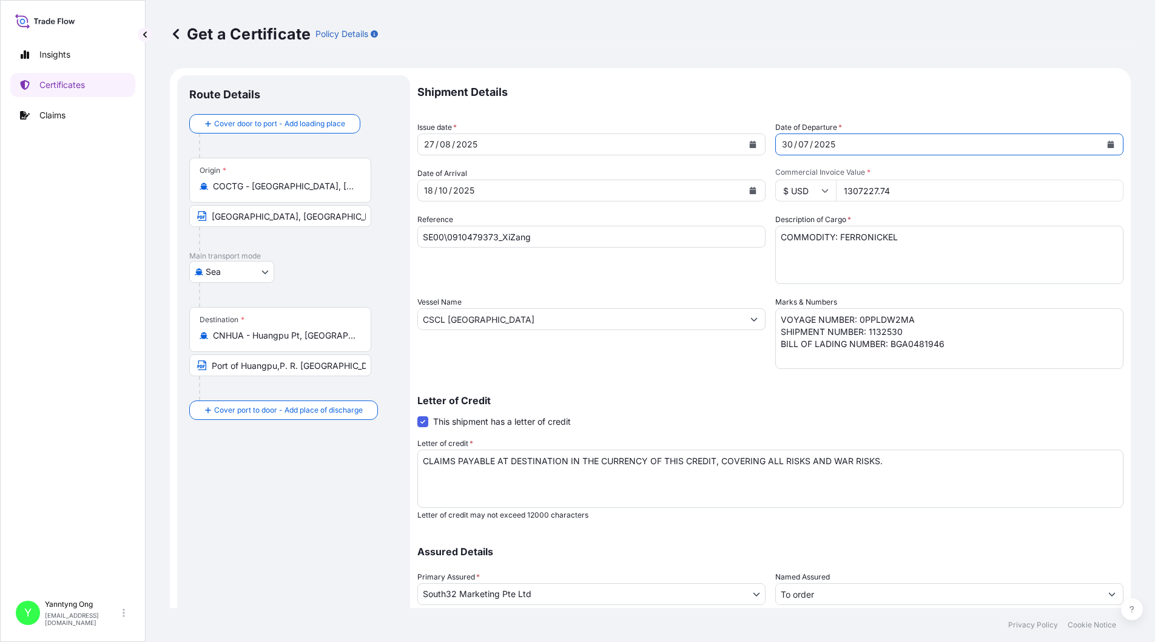
click at [826, 149] on div "2025" at bounding box center [825, 144] width 24 height 15
click at [1106, 145] on button "Calendar" at bounding box center [1110, 144] width 19 height 19
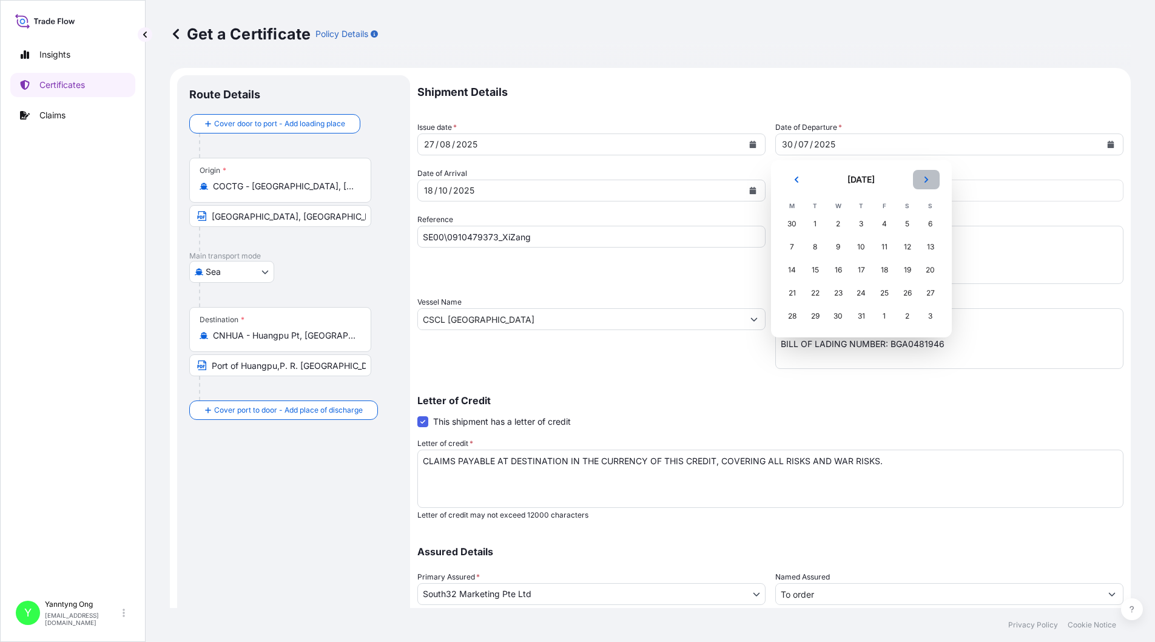
click at [924, 176] on icon "Next" at bounding box center [926, 179] width 7 height 7
click at [840, 315] on div "27" at bounding box center [839, 316] width 22 height 22
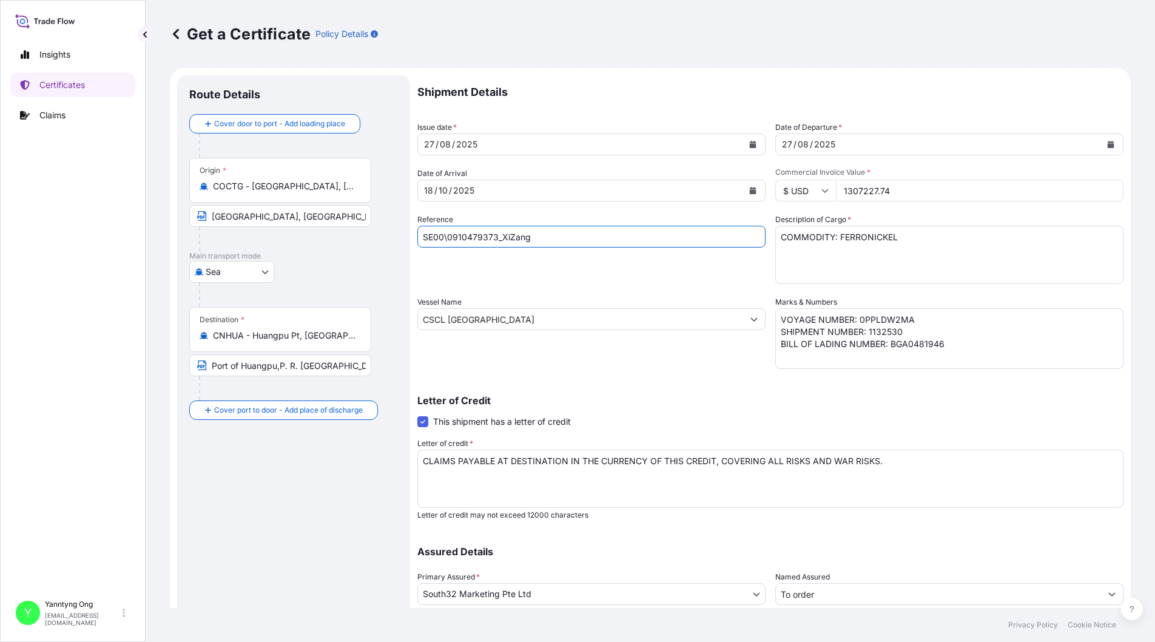
click at [484, 241] on input "SE00\0910479373_XiZang" at bounding box center [591, 237] width 348 height 22
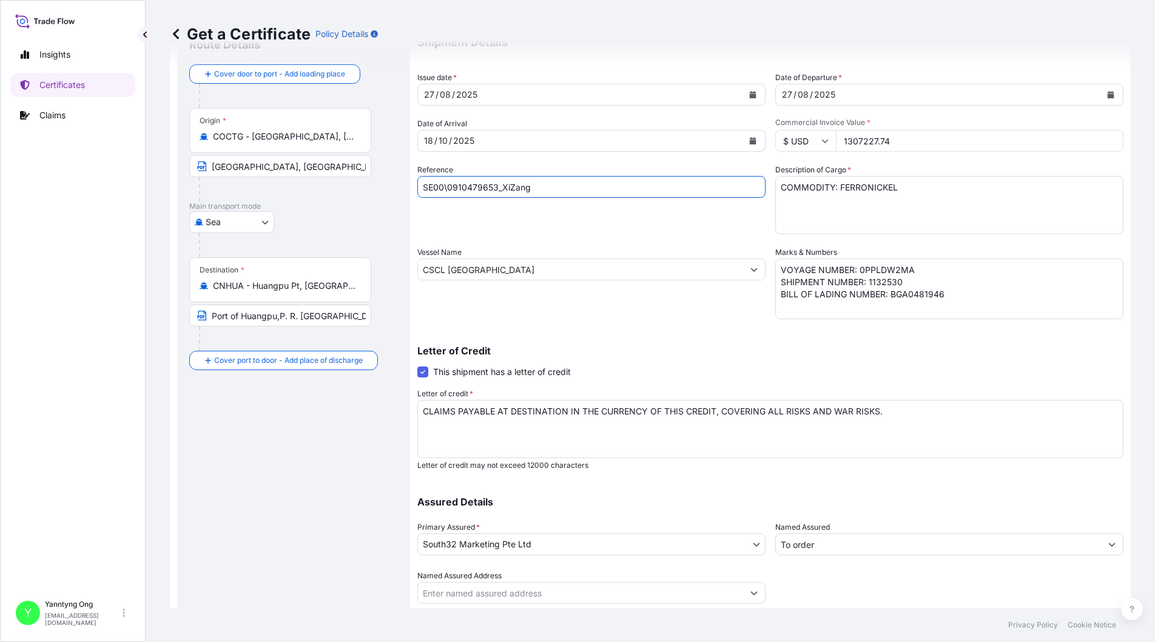
scroll to position [87, 0]
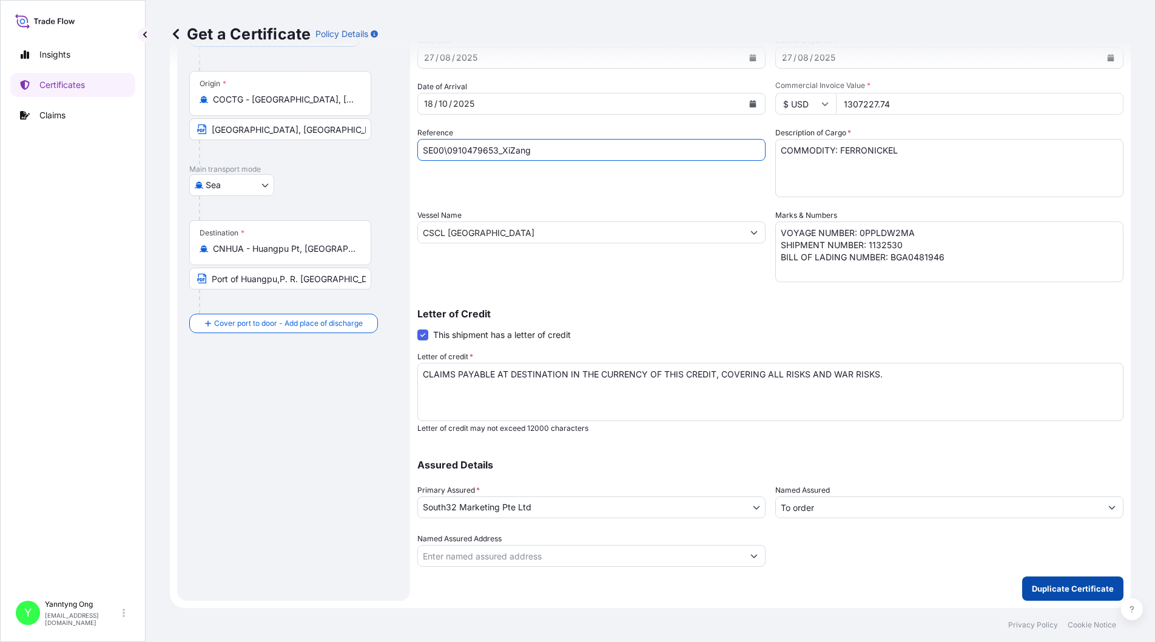
type input "SE00\0910479653_XiZang"
click at [1055, 592] on p "Duplicate Certificate" at bounding box center [1073, 589] width 82 height 12
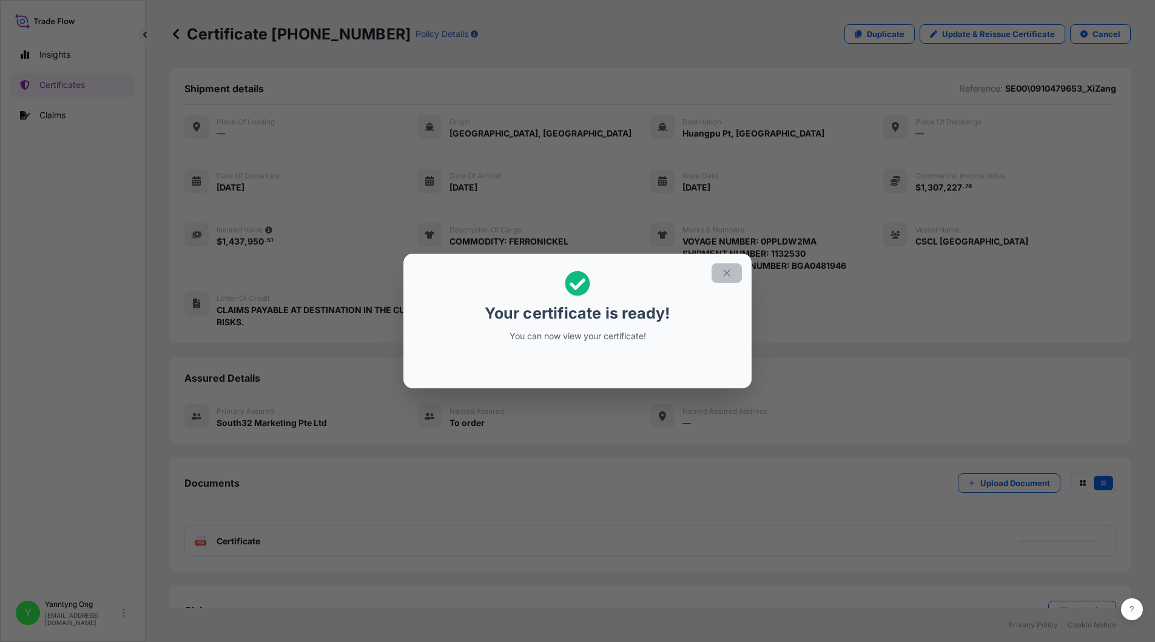
click at [729, 275] on icon "button" at bounding box center [726, 272] width 7 height 7
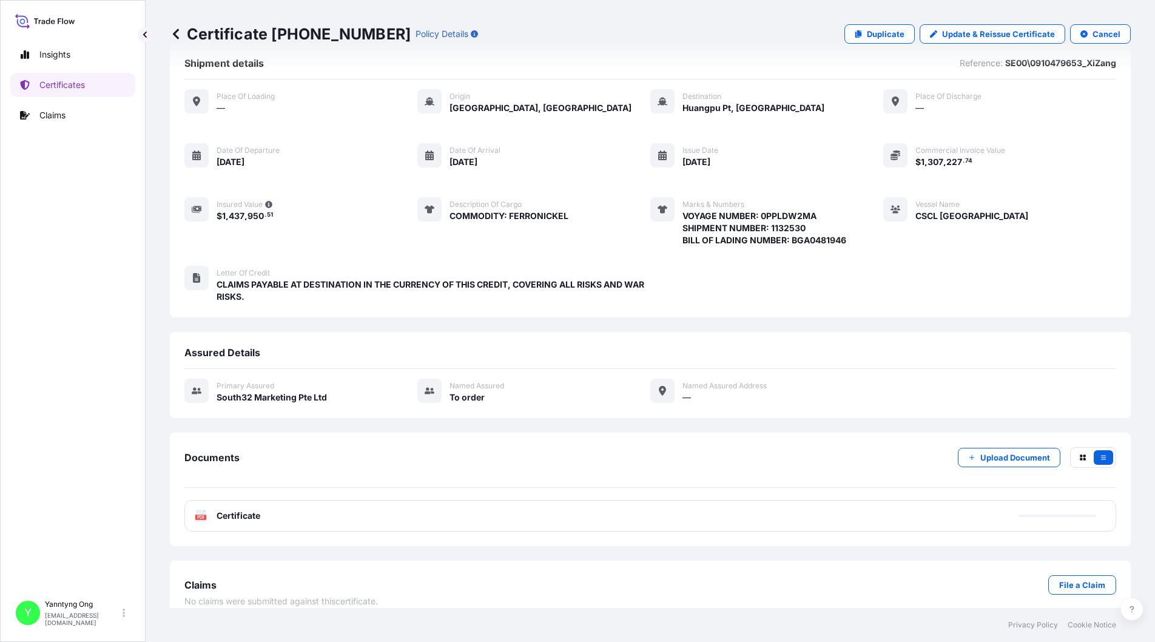
scroll to position [39, 0]
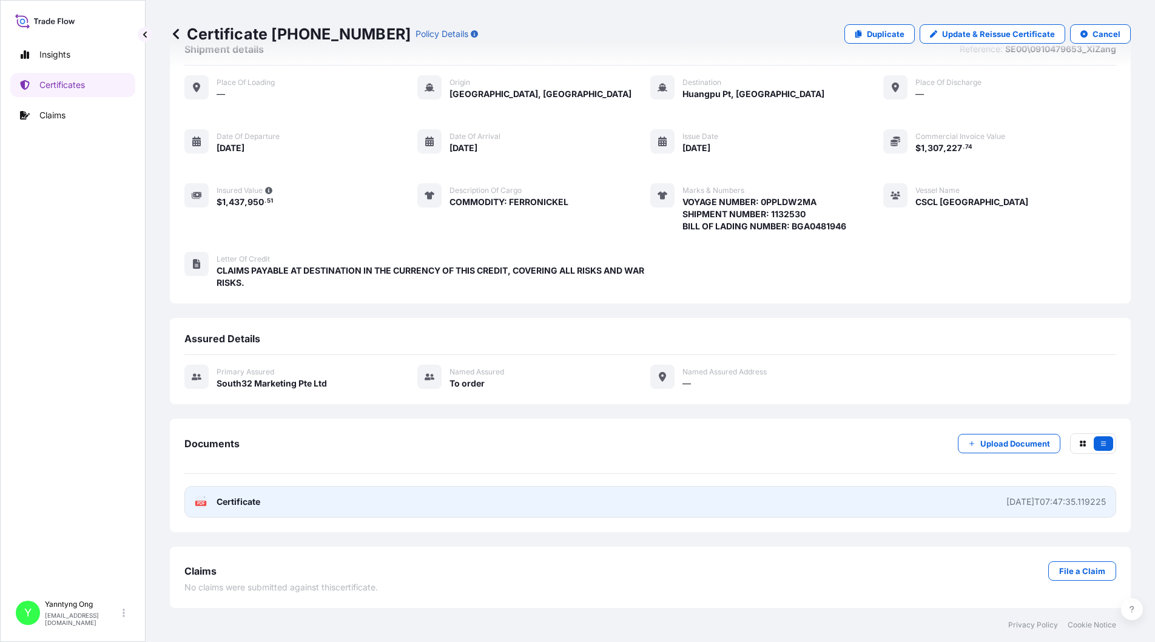
click at [233, 505] on span "Certificate" at bounding box center [239, 502] width 44 height 12
